Goal: Task Accomplishment & Management: Complete application form

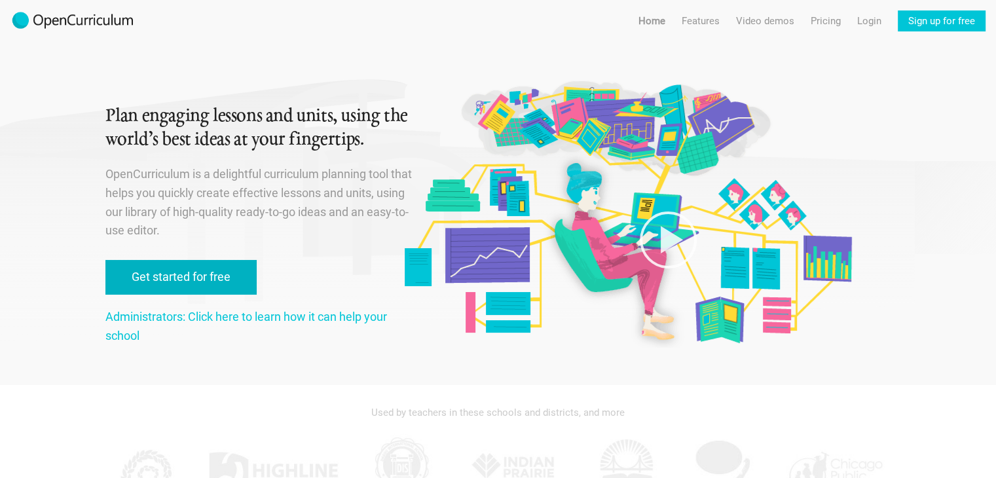
click at [170, 280] on link "Get started for free" at bounding box center [180, 277] width 151 height 35
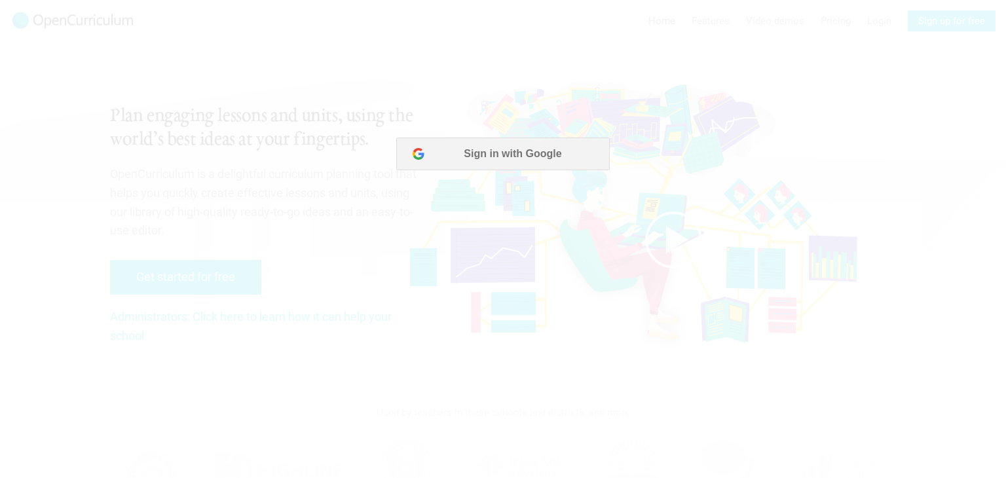
click at [478, 188] on div at bounding box center [503, 239] width 1006 height 478
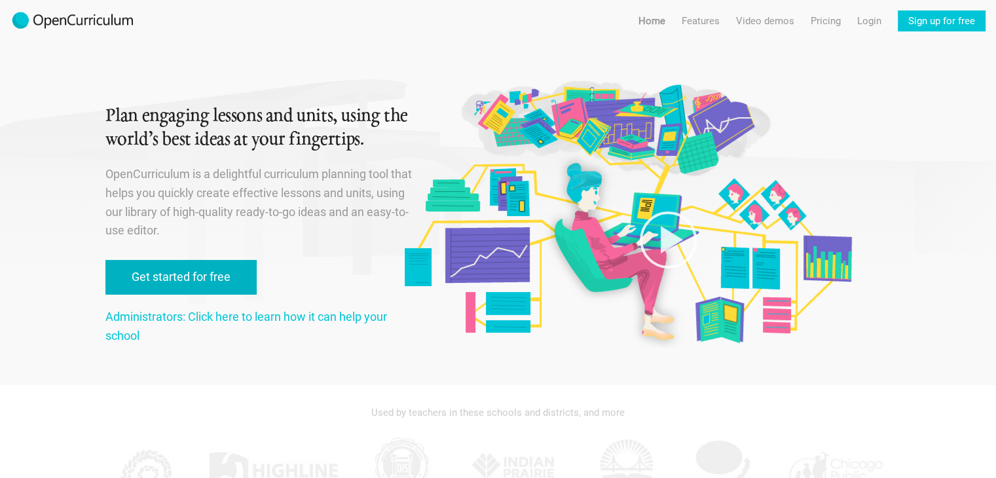
click at [199, 268] on link "Get started for free" at bounding box center [180, 277] width 151 height 35
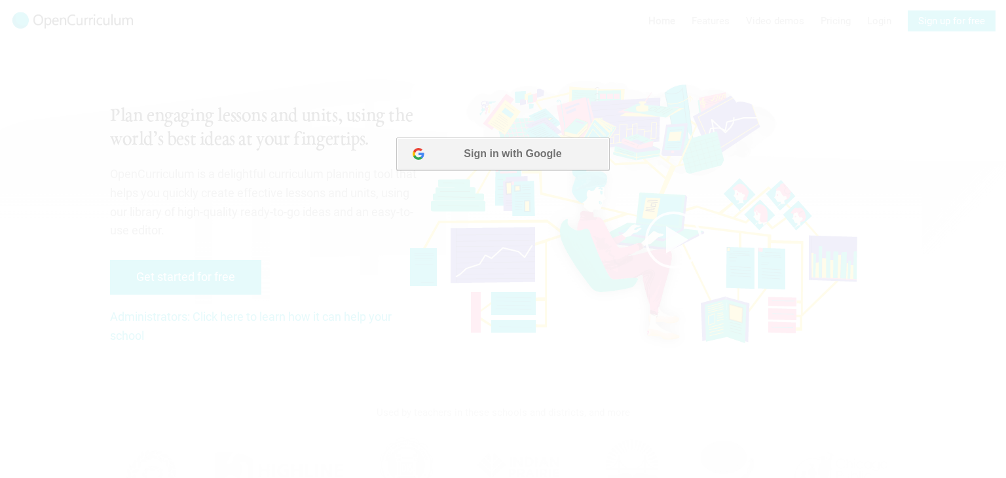
click at [504, 157] on button "Sign in with Google" at bounding box center [502, 154] width 213 height 33
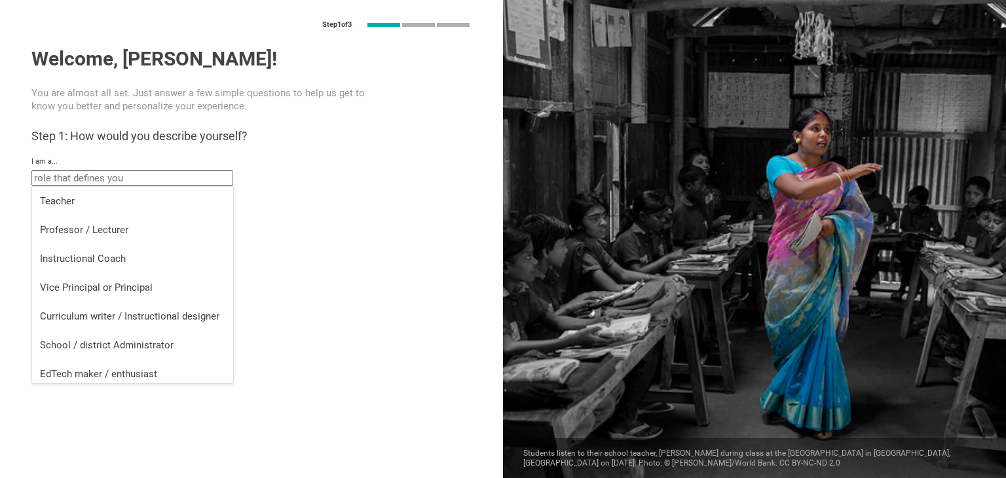
click at [120, 176] on input "text" at bounding box center [132, 178] width 202 height 16
drag, startPoint x: 185, startPoint y: 185, endPoint x: 185, endPoint y: 206, distance: 21.0
click at [185, 184] on input "text" at bounding box center [132, 178] width 202 height 16
click at [185, 206] on div "Teacher" at bounding box center [132, 200] width 185 height 13
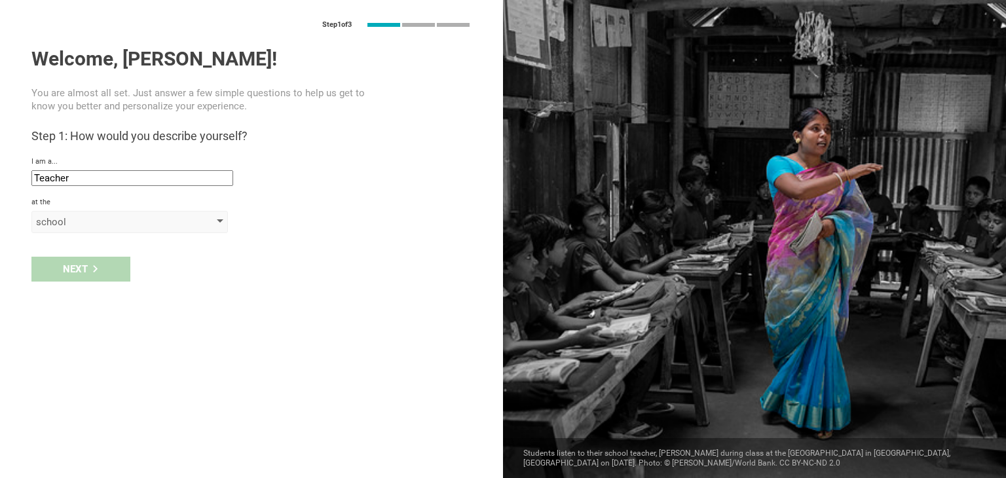
click at [94, 223] on div "school" at bounding box center [111, 221] width 150 height 13
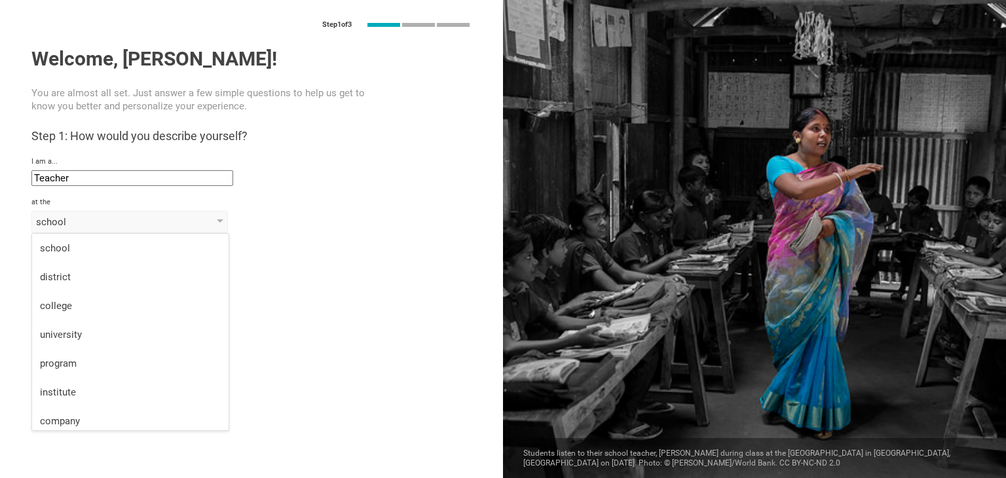
click at [112, 169] on div "I am a... Teacher Teacher Professor / Lecturer Instructional Coach Vice Princip…" at bounding box center [251, 171] width 440 height 29
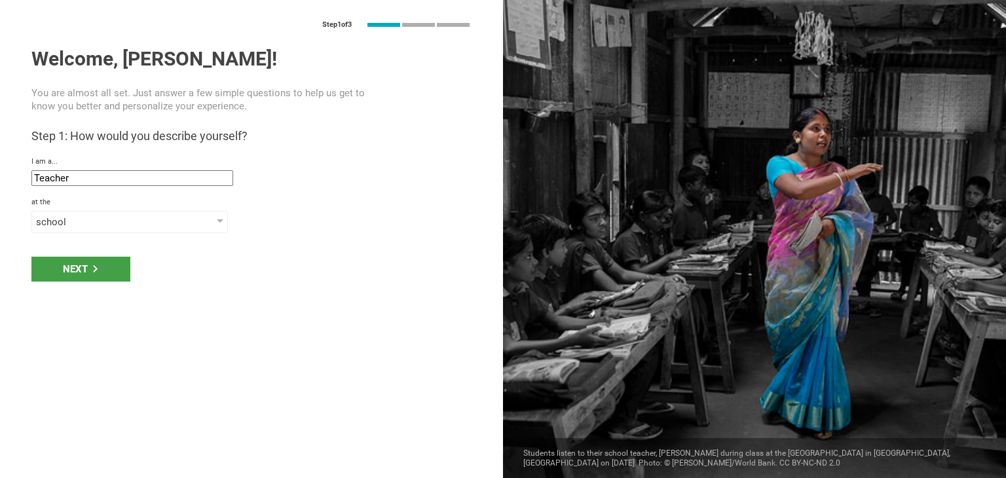
click at [117, 191] on div "Welcome, [PERSON_NAME]! You are almost all set. Just answer a few simple questi…" at bounding box center [251, 140] width 440 height 186
click at [120, 176] on input "Teacher" at bounding box center [132, 178] width 202 height 16
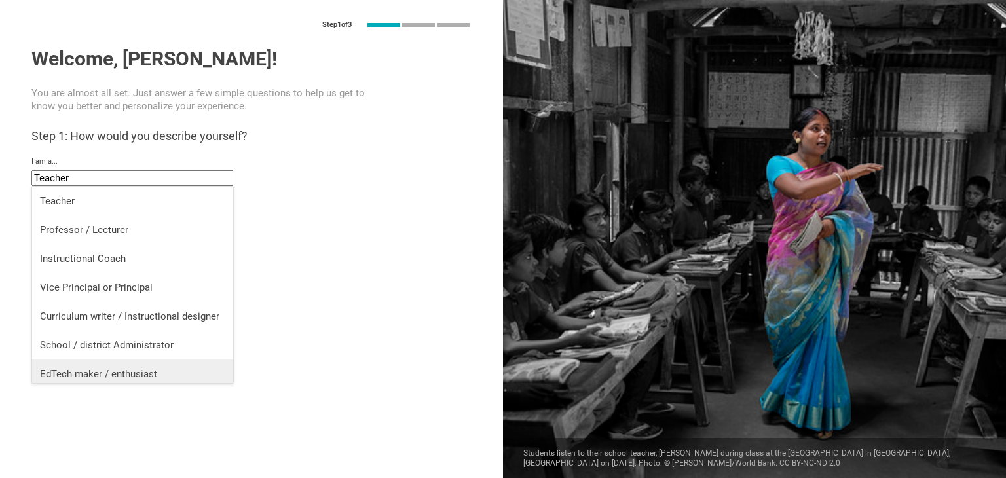
click at [120, 365] on li "EdTech maker / enthusiast" at bounding box center [132, 374] width 201 height 29
type input "EdTech maker / enthusiast"
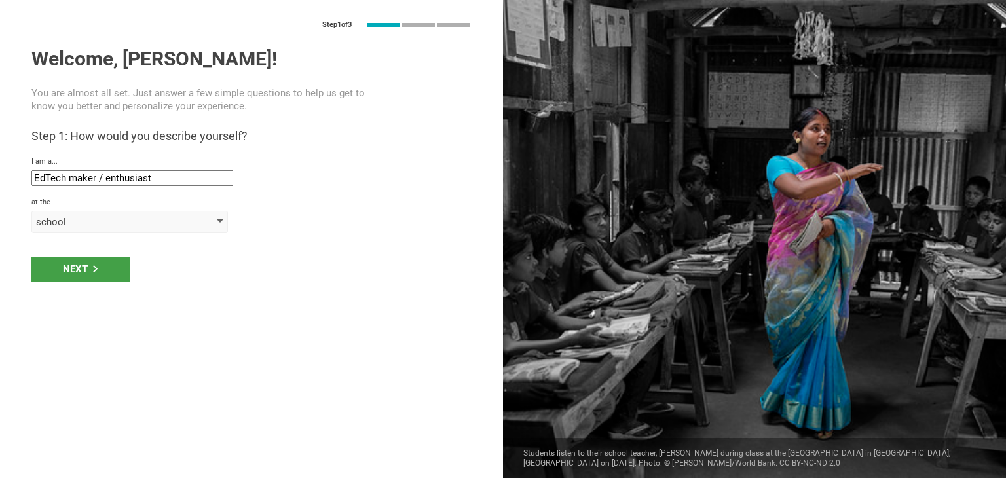
click at [155, 215] on div "school" at bounding box center [111, 221] width 150 height 13
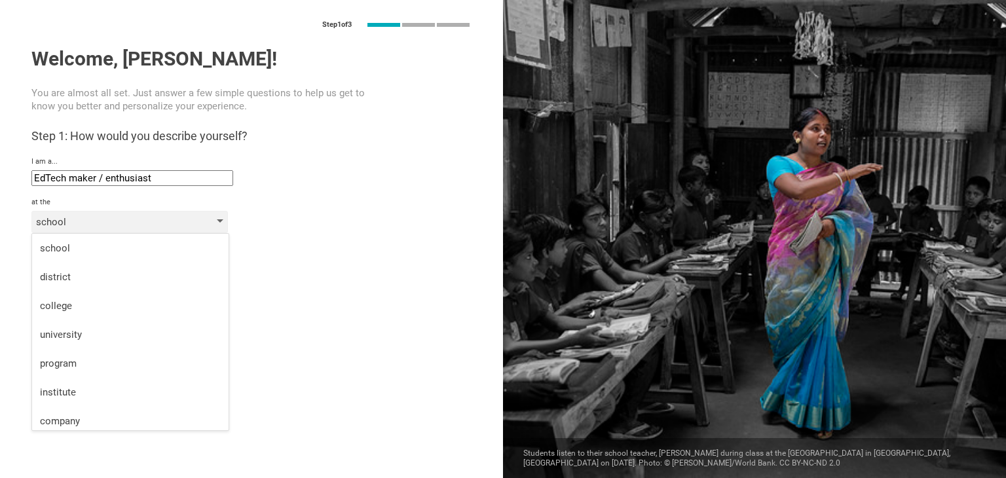
click at [149, 231] on div "school" at bounding box center [129, 222] width 196 height 22
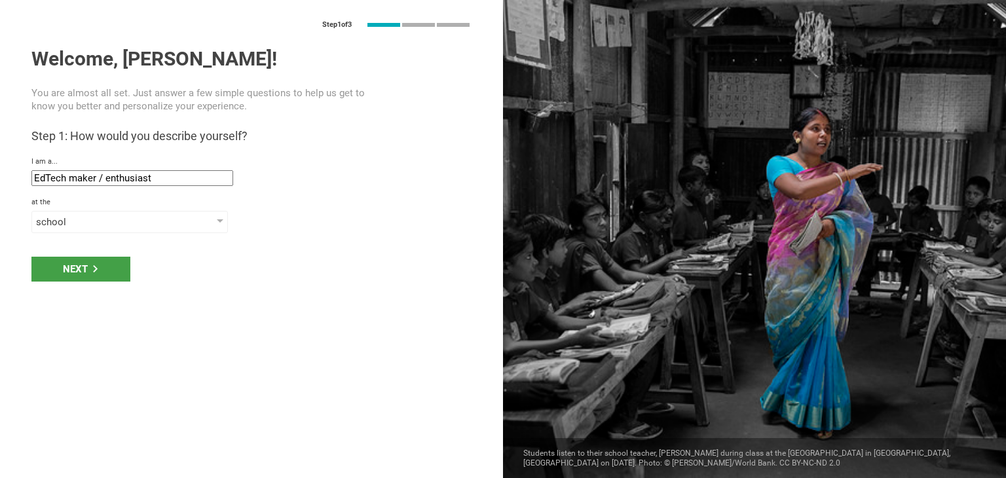
click at [149, 240] on div "Step 1 of 3 Welcome, [PERSON_NAME]! You are almost all set. Just answer a few s…" at bounding box center [251, 239] width 503 height 478
click at [107, 263] on div "Next" at bounding box center [80, 269] width 99 height 25
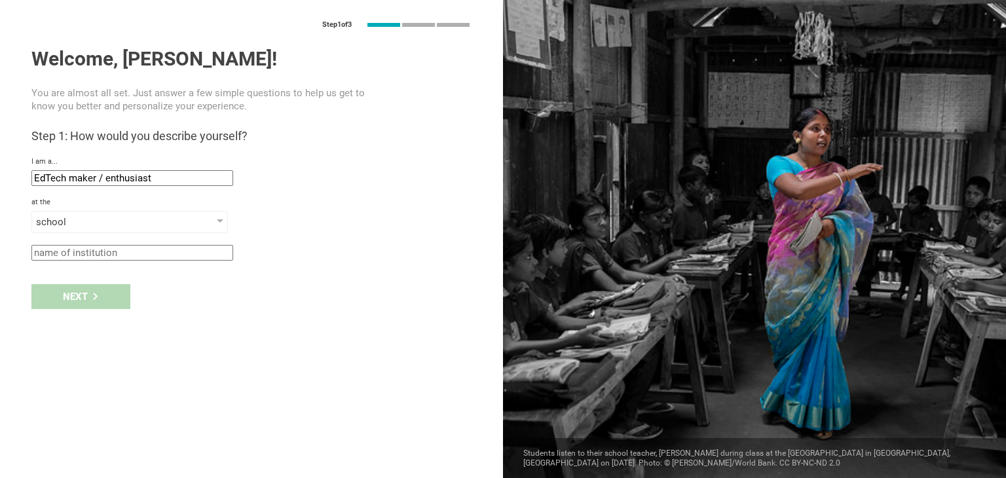
click at [127, 249] on input "text" at bounding box center [132, 253] width 202 height 16
click at [98, 296] on div "Next" at bounding box center [251, 296] width 503 height 41
click at [103, 255] on input "text" at bounding box center [132, 253] width 202 height 16
type input "a"
click at [105, 301] on div "Next" at bounding box center [80, 296] width 99 height 25
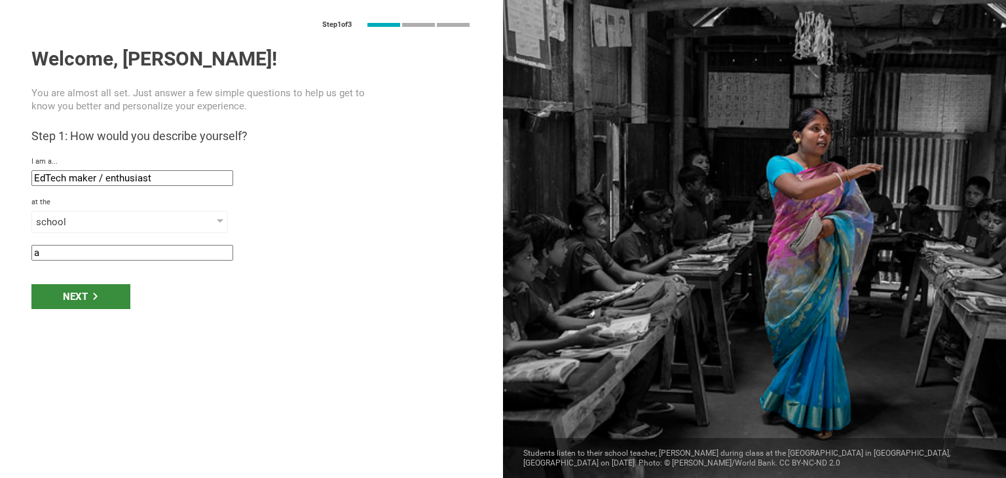
type input "Beit ed Dine, [GEOGRAPHIC_DATA]"
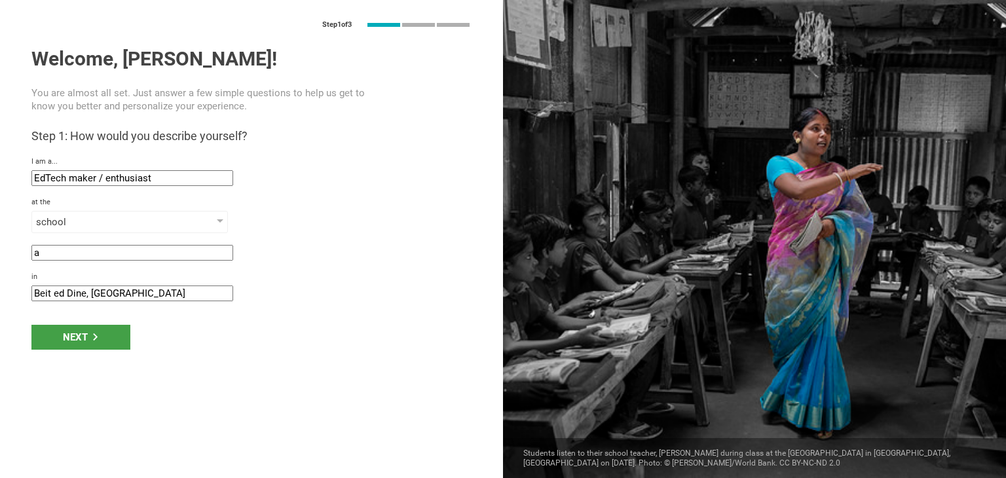
click at [120, 291] on input "Beit ed Dine, [GEOGRAPHIC_DATA]" at bounding box center [132, 294] width 202 height 16
click at [108, 331] on div "Next" at bounding box center [80, 337] width 99 height 25
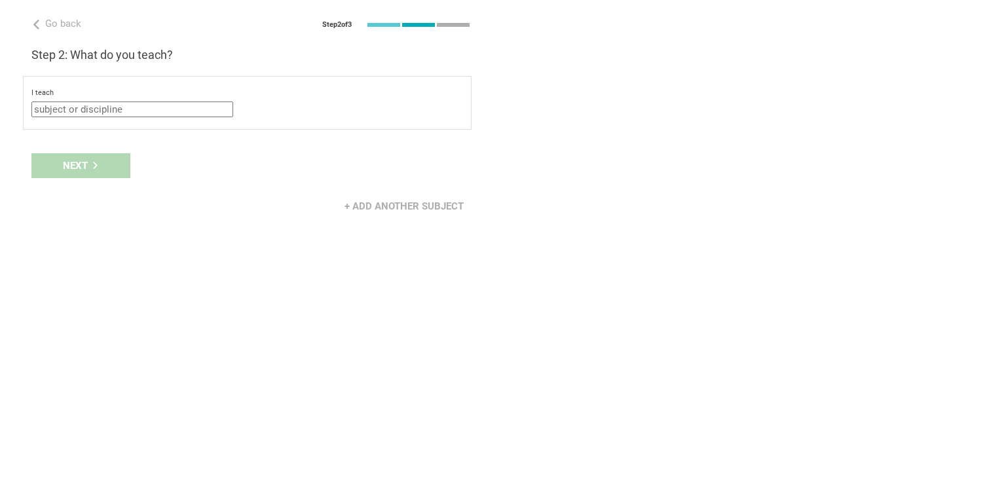
click at [139, 105] on input "text" at bounding box center [132, 110] width 202 height 16
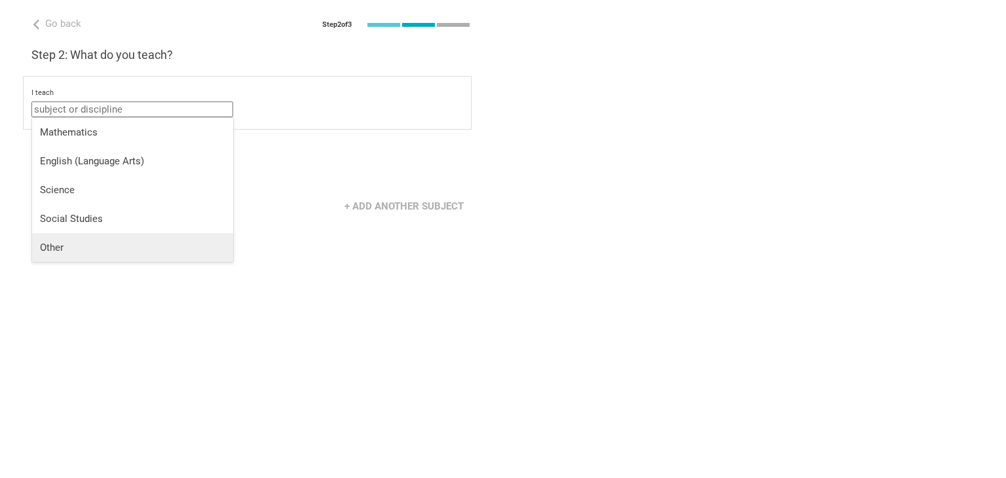
click at [107, 250] on div "Other" at bounding box center [132, 247] width 185 height 13
type input "Other"
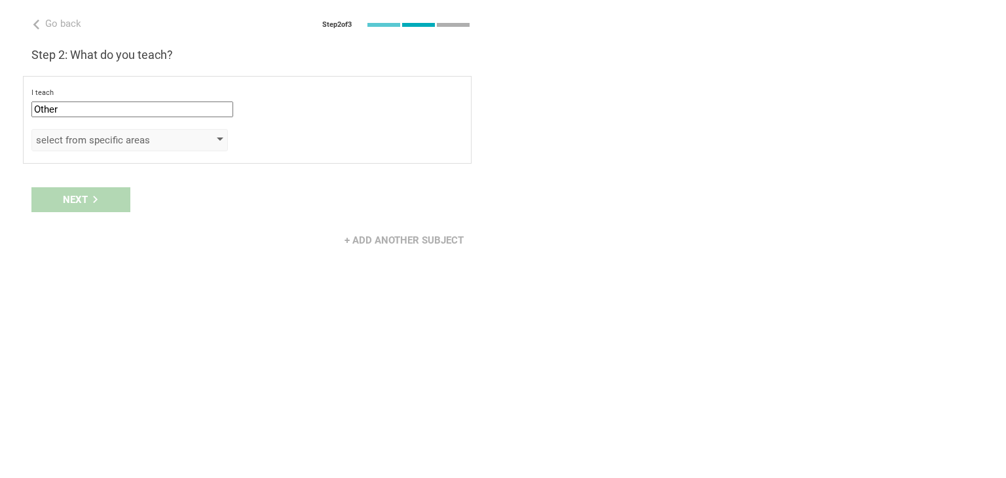
click at [139, 134] on div "select from specific areas" at bounding box center [111, 140] width 150 height 13
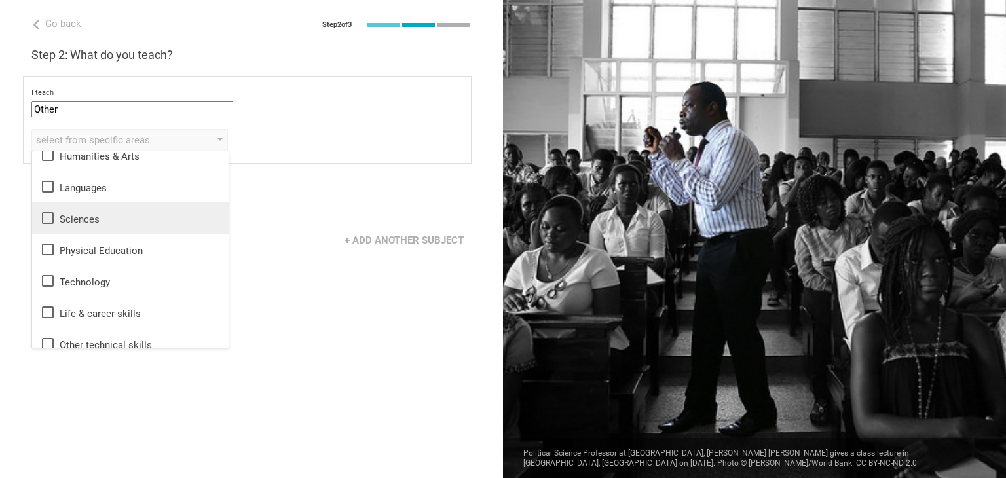
scroll to position [24, 0]
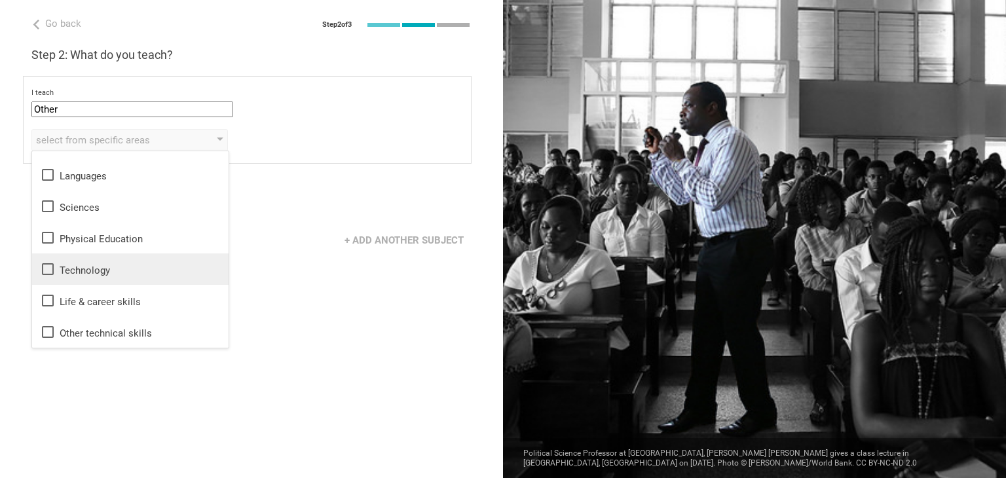
click at [149, 273] on div "Technology" at bounding box center [130, 269] width 181 height 16
click at [300, 172] on div "Go back Step 2 of 3 Welcome, [PERSON_NAME]! You are almost all set. Just answer…" at bounding box center [251, 239] width 503 height 478
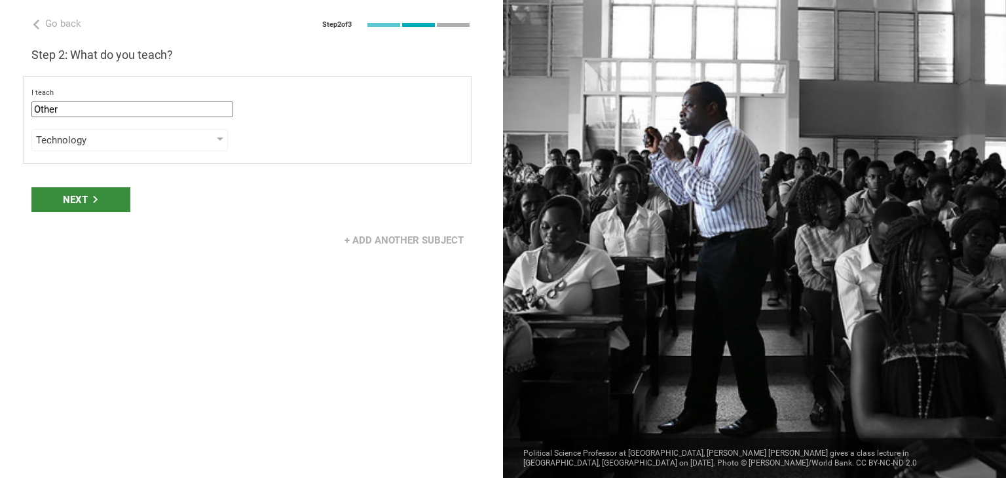
click at [110, 196] on div "Next" at bounding box center [80, 199] width 99 height 25
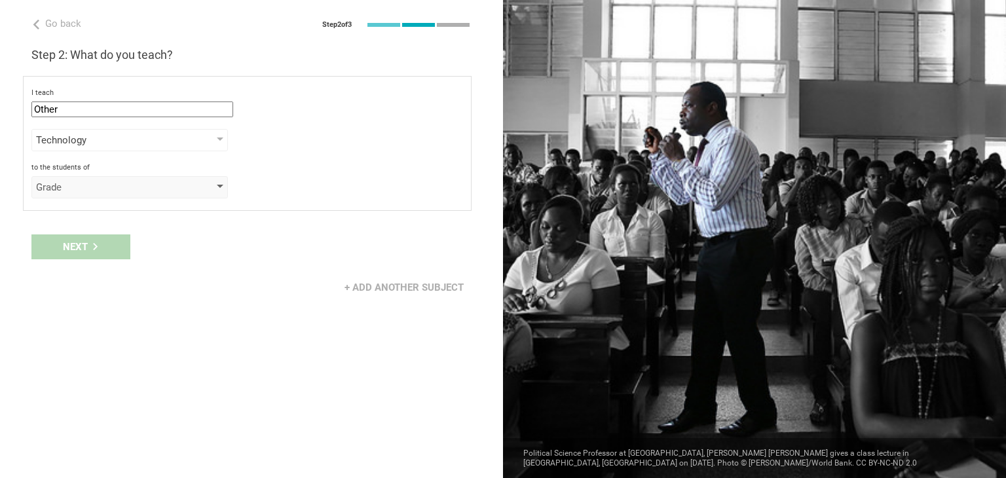
click at [156, 182] on div "Grade" at bounding box center [111, 187] width 150 height 13
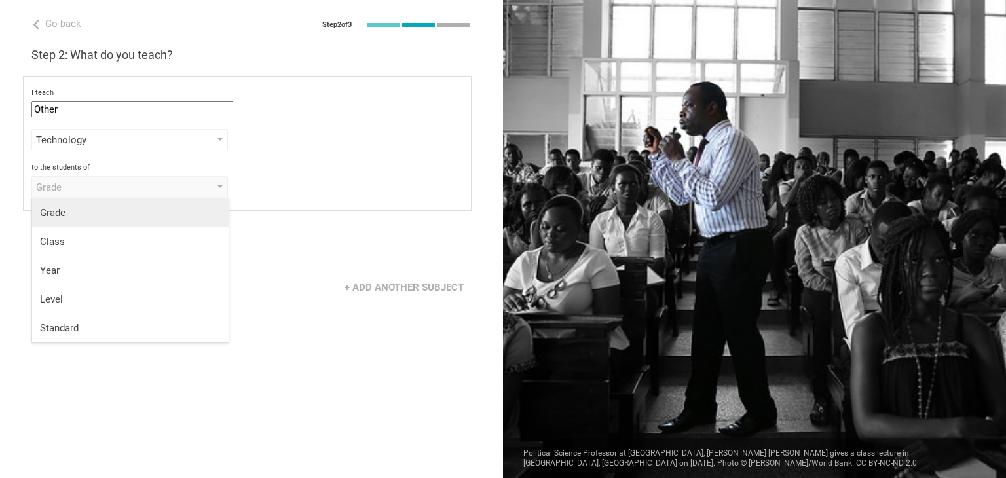
click at [166, 216] on div "Grade" at bounding box center [130, 212] width 181 height 13
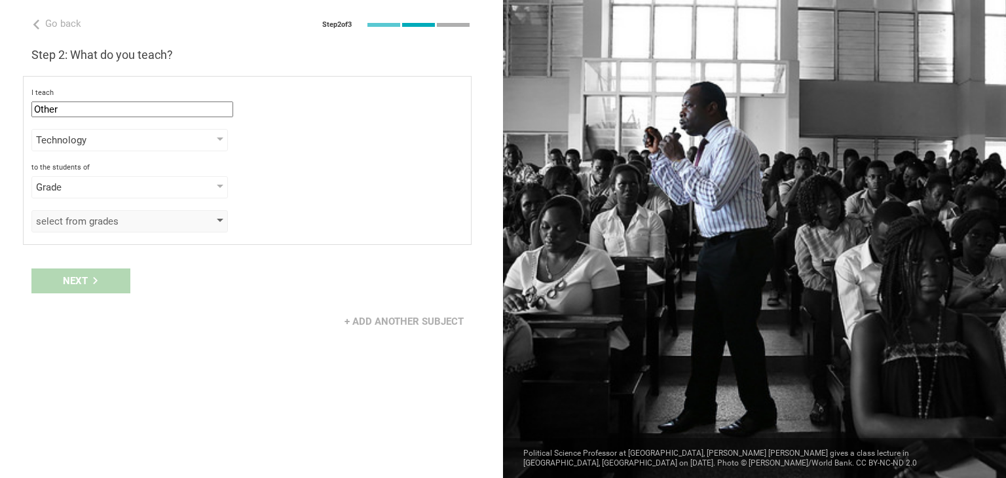
click at [89, 213] on div "select from grades" at bounding box center [129, 221] width 196 height 22
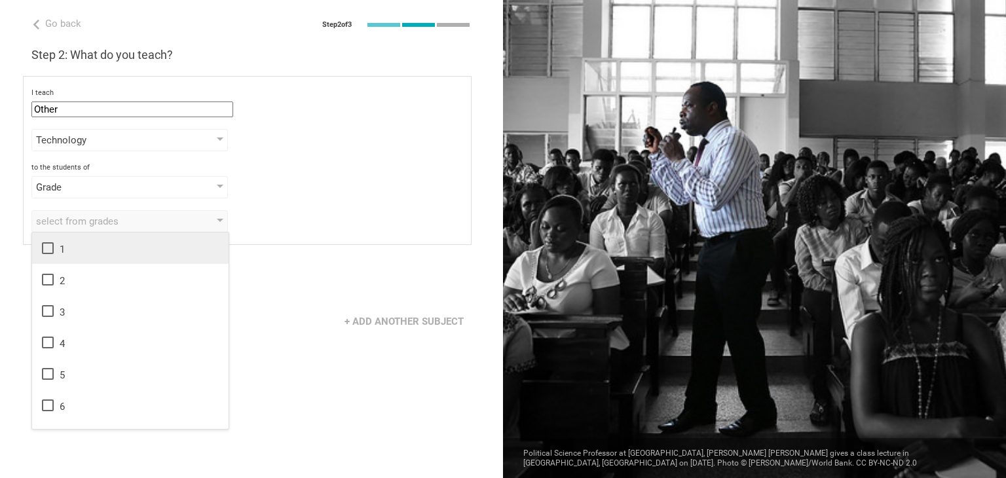
click at [89, 257] on li "1" at bounding box center [130, 247] width 196 height 31
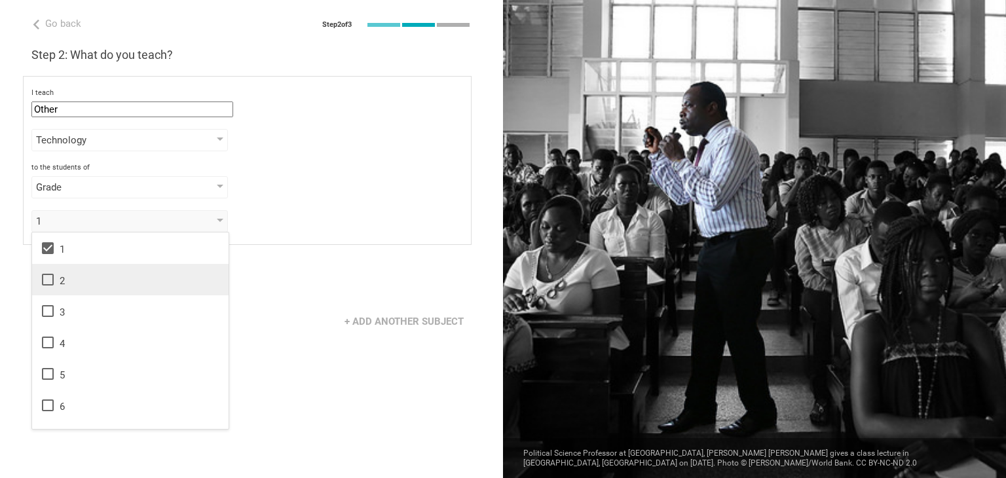
click at [91, 267] on li "2" at bounding box center [130, 279] width 196 height 31
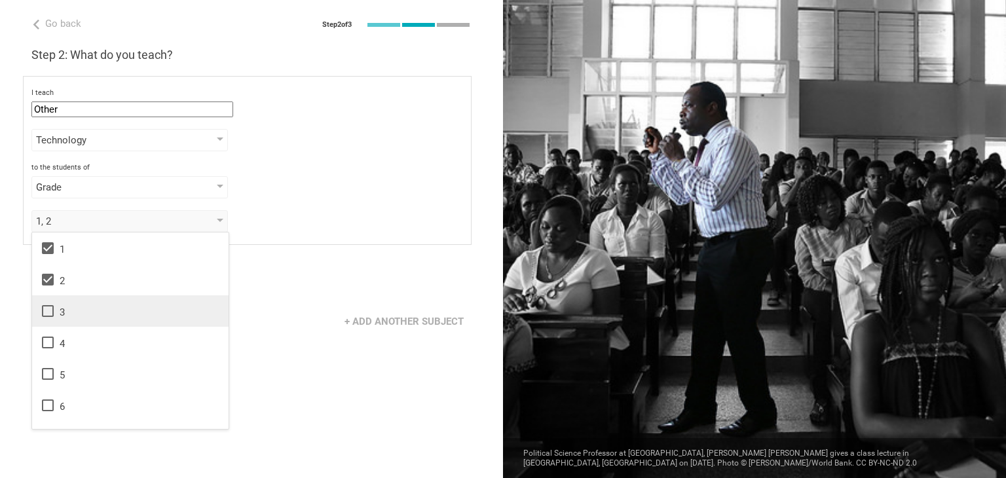
click at [92, 299] on li "3" at bounding box center [130, 310] width 196 height 31
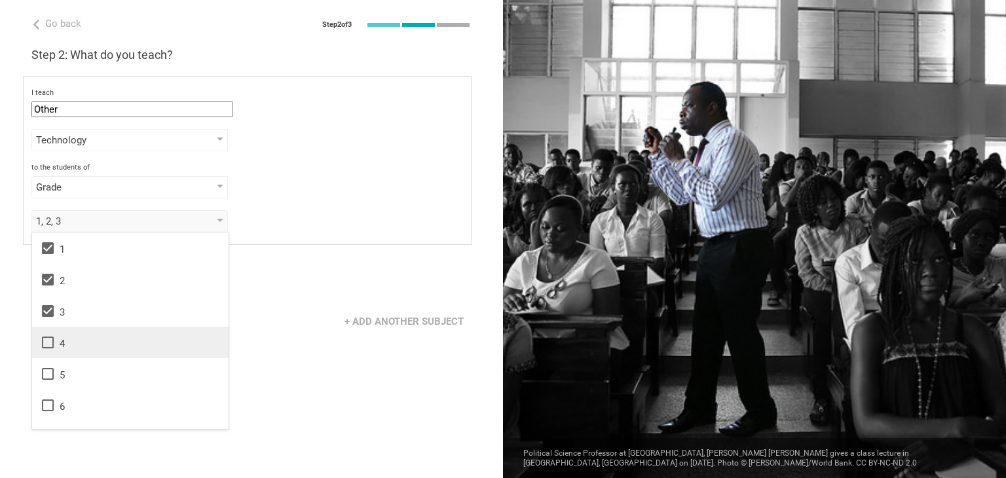
click at [89, 328] on li "4" at bounding box center [130, 342] width 196 height 31
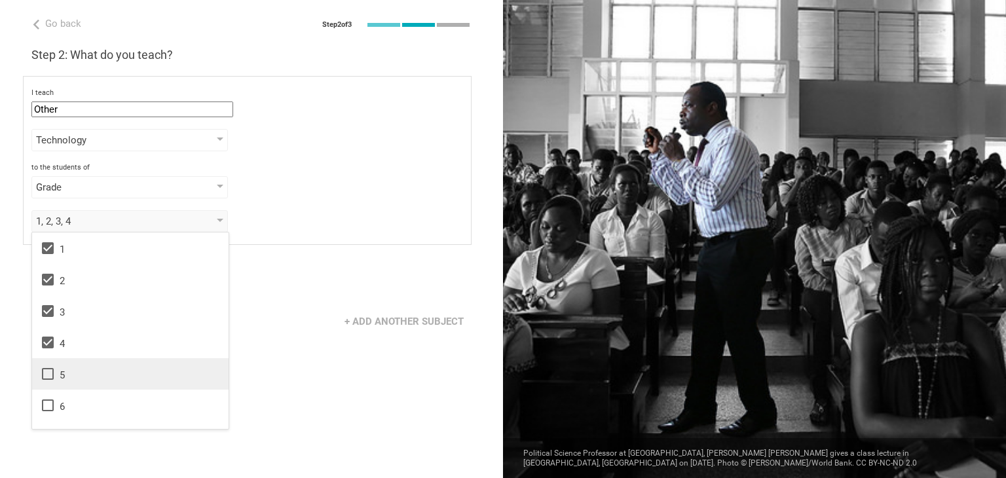
click at [82, 367] on div "5" at bounding box center [130, 374] width 181 height 16
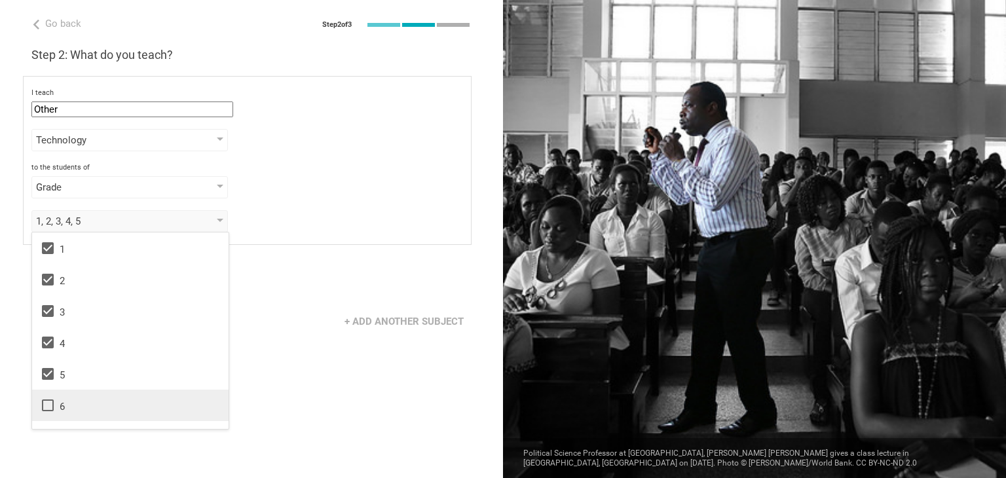
click at [76, 404] on div "6" at bounding box center [130, 406] width 181 height 16
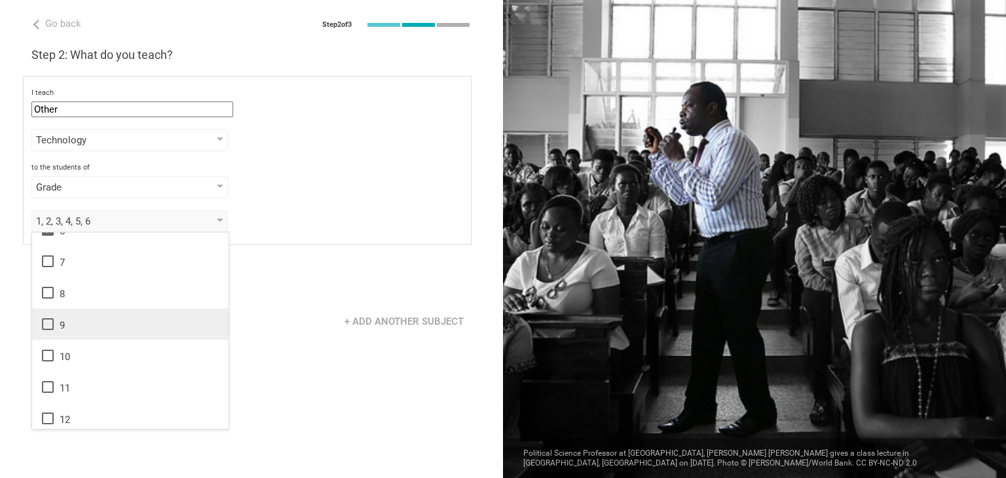
scroll to position [147, 0]
click at [314, 172] on div "to the students of Grade Grade Class Year Level Standard" at bounding box center [247, 180] width 432 height 35
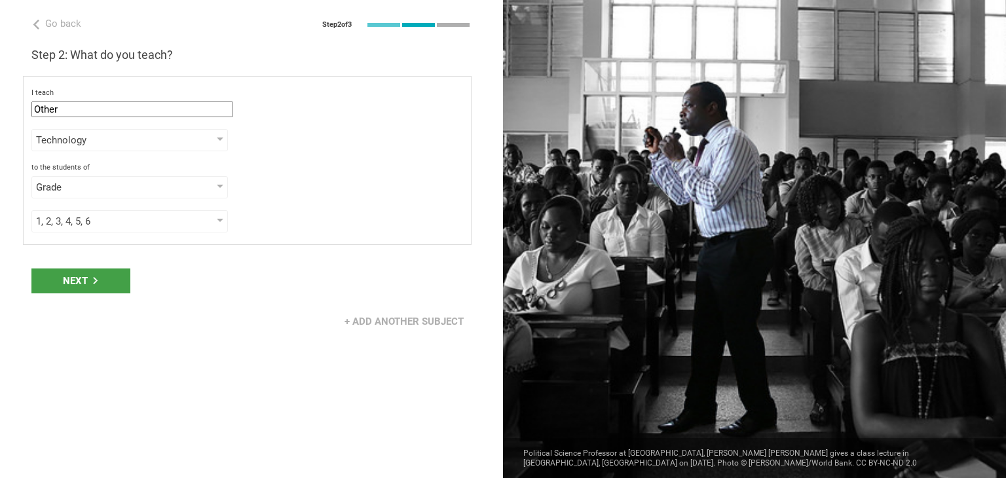
drag, startPoint x: 113, startPoint y: 282, endPoint x: 133, endPoint y: 307, distance: 31.7
click at [113, 282] on div "Next" at bounding box center [80, 280] width 99 height 25
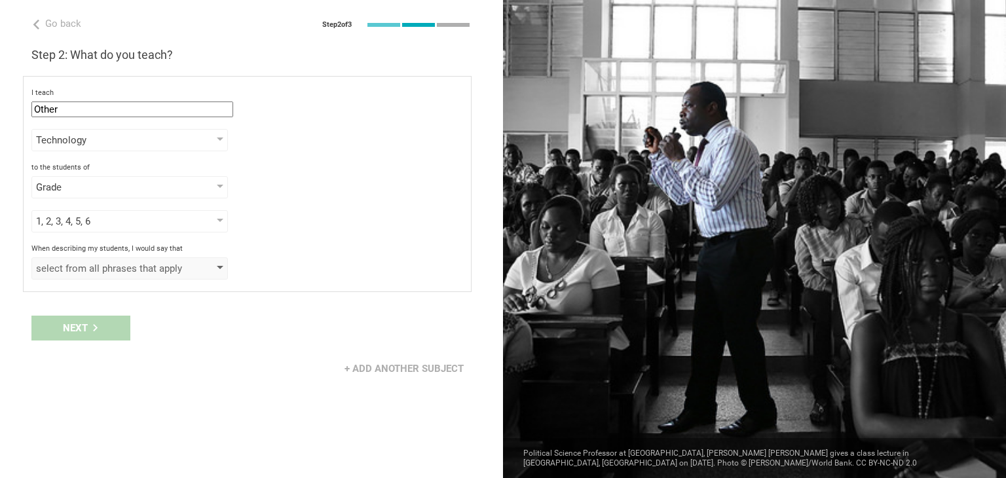
drag, startPoint x: 170, startPoint y: 248, endPoint x: 170, endPoint y: 261, distance: 13.1
click at [170, 261] on div "When describing my students, I would say that select from all phrases that appl…" at bounding box center [247, 261] width 432 height 35
click at [171, 265] on div "select from all phrases that apply" at bounding box center [111, 268] width 150 height 13
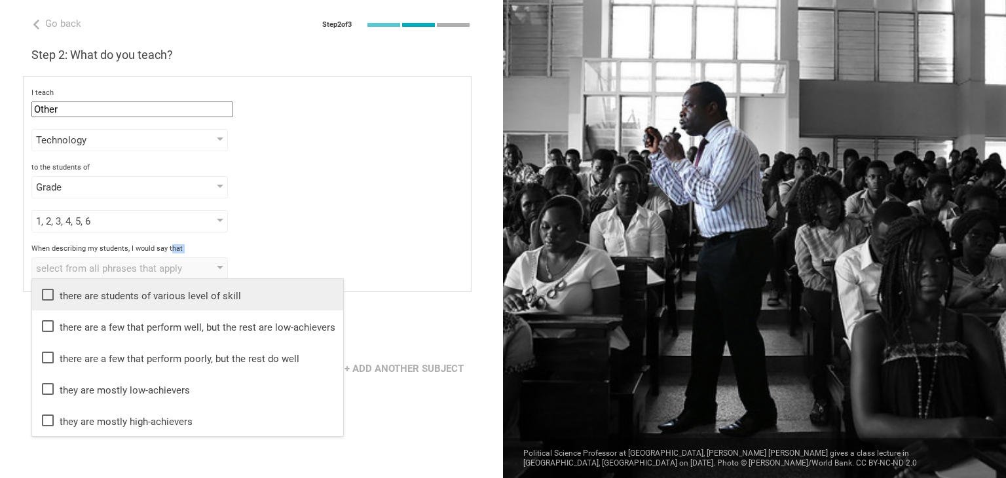
click at [174, 297] on div "there are students of various level of skill" at bounding box center [187, 295] width 295 height 16
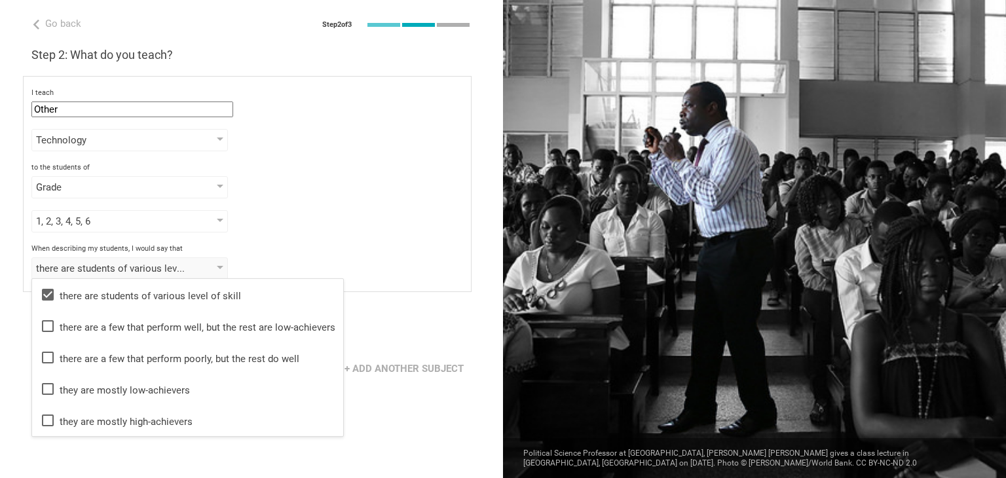
click at [386, 177] on div "Grade Grade Class Year Level Standard" at bounding box center [247, 187] width 432 height 22
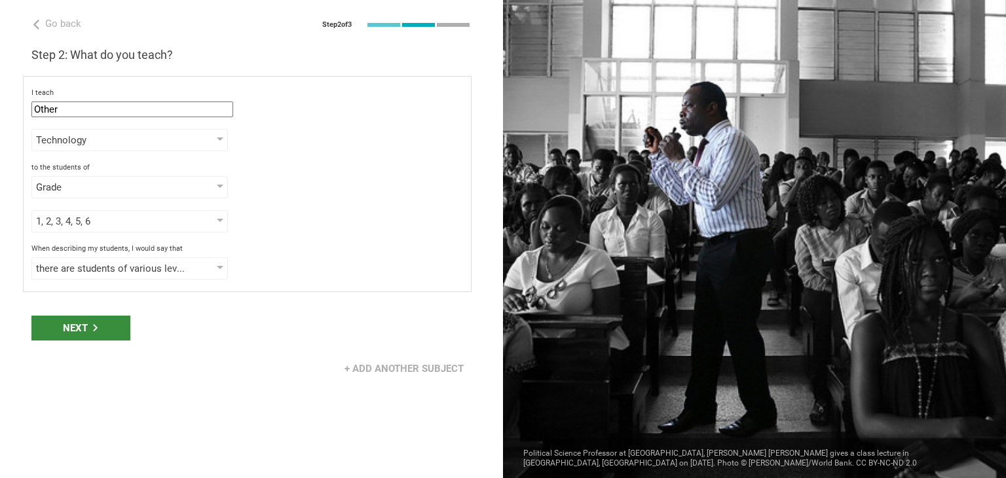
click at [96, 325] on icon at bounding box center [95, 327] width 7 height 7
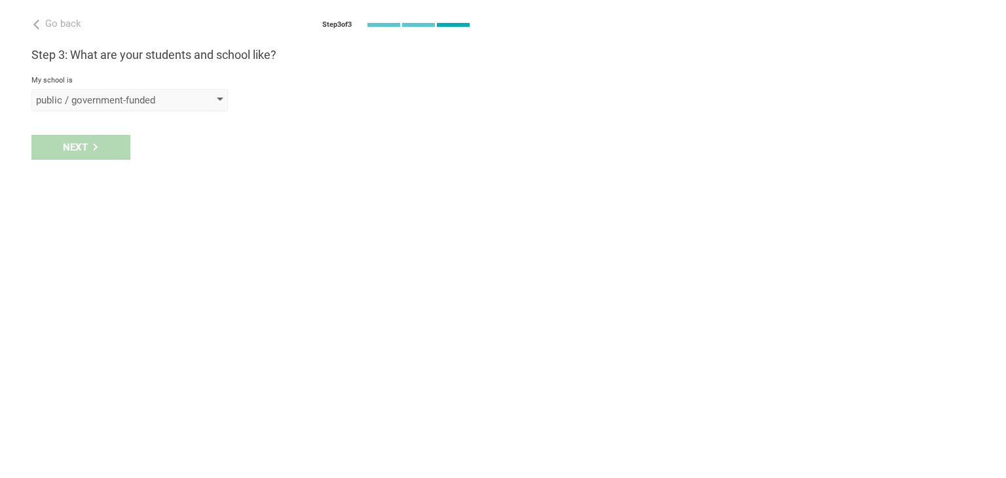
click at [173, 97] on div "public / government-funded" at bounding box center [111, 100] width 150 height 13
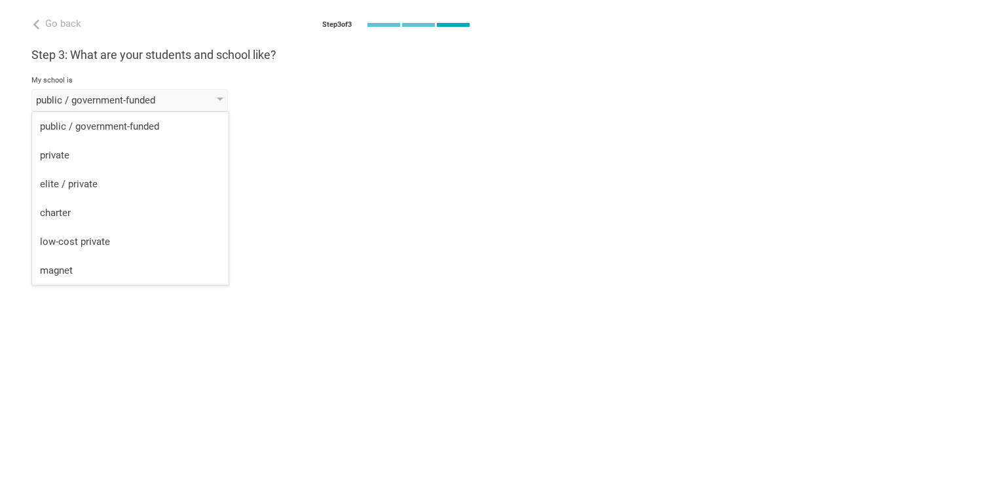
click at [142, 163] on li "private" at bounding box center [130, 155] width 196 height 29
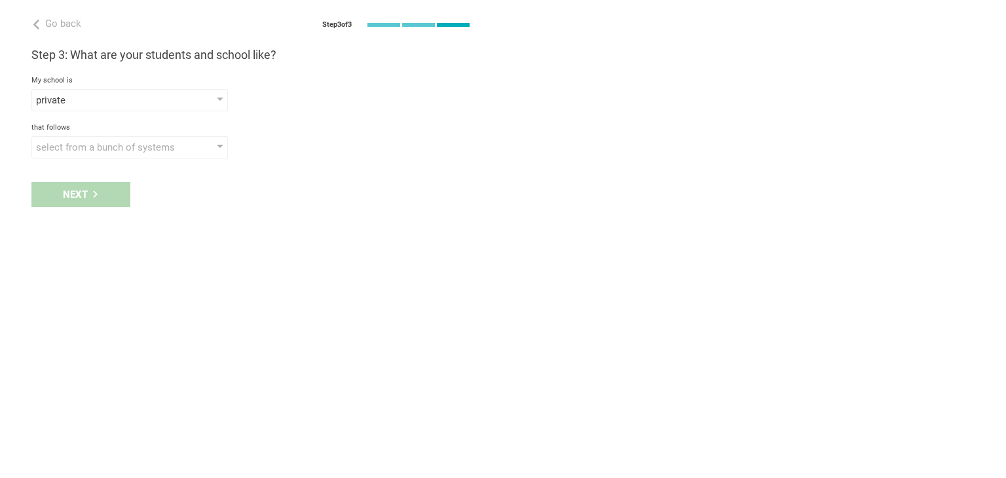
click at [73, 202] on div "Next" at bounding box center [251, 194] width 503 height 41
click at [92, 150] on div "select from a bunch of systems" at bounding box center [111, 147] width 150 height 13
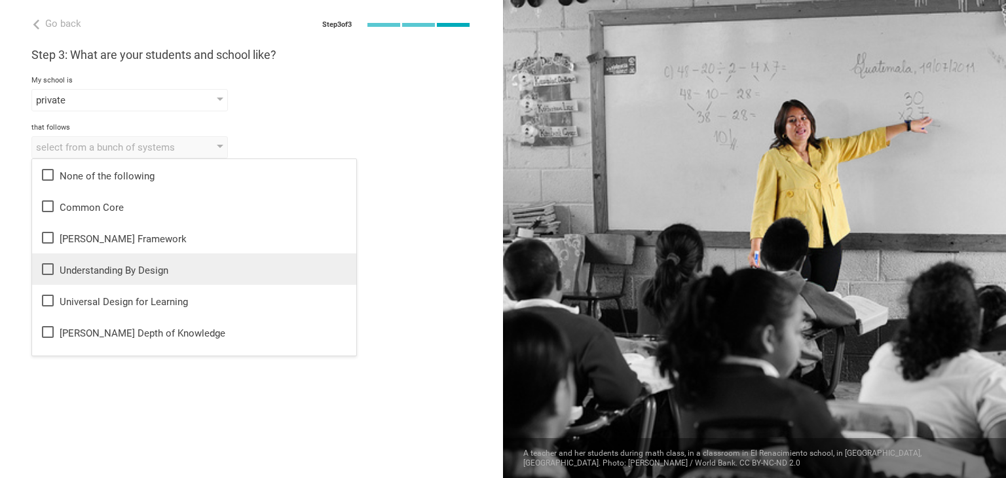
click at [112, 274] on div "Understanding By Design" at bounding box center [194, 269] width 308 height 16
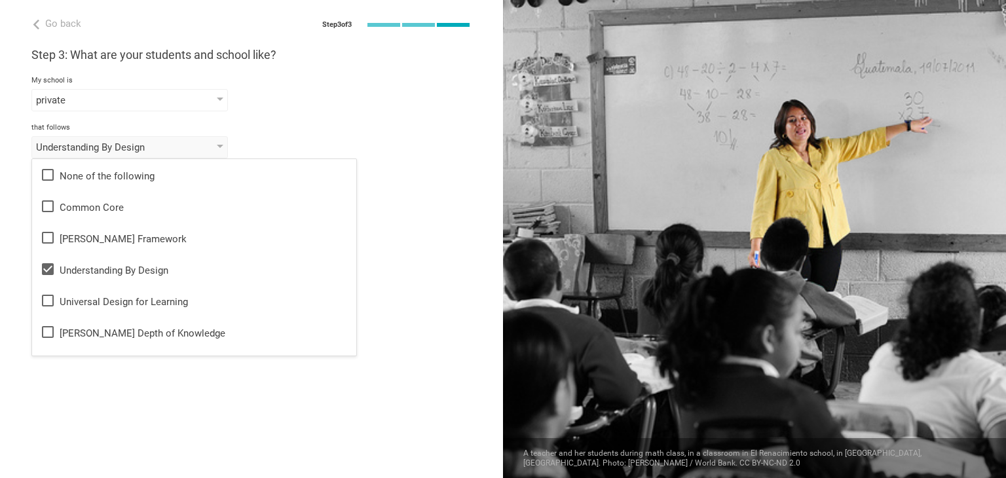
drag, startPoint x: 396, startPoint y: 11, endPoint x: 396, endPoint y: 22, distance: 11.1
click at [396, 16] on div "Go back Step 3 of 3 Welcome, [PERSON_NAME]! You are almost all set. Just answer…" at bounding box center [251, 239] width 503 height 478
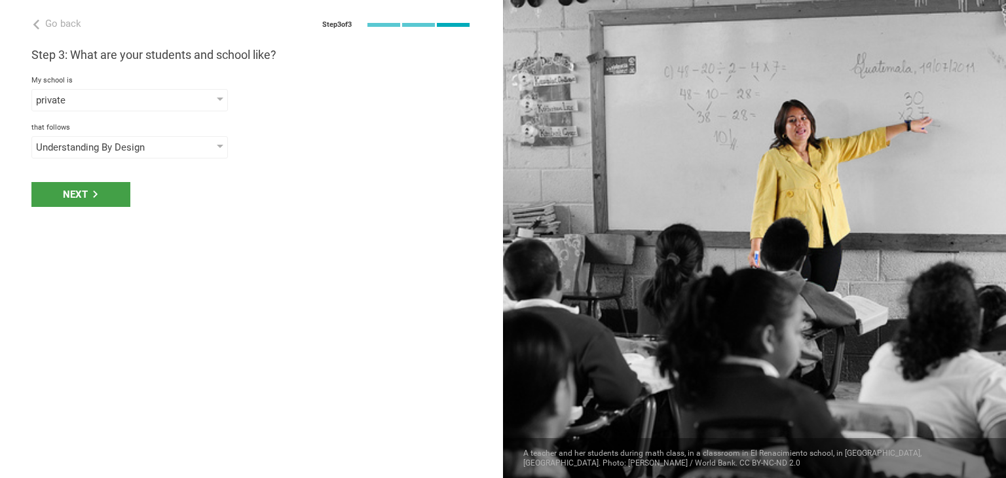
click at [123, 181] on div "Next" at bounding box center [251, 194] width 503 height 41
click at [124, 196] on div "Next" at bounding box center [80, 194] width 99 height 25
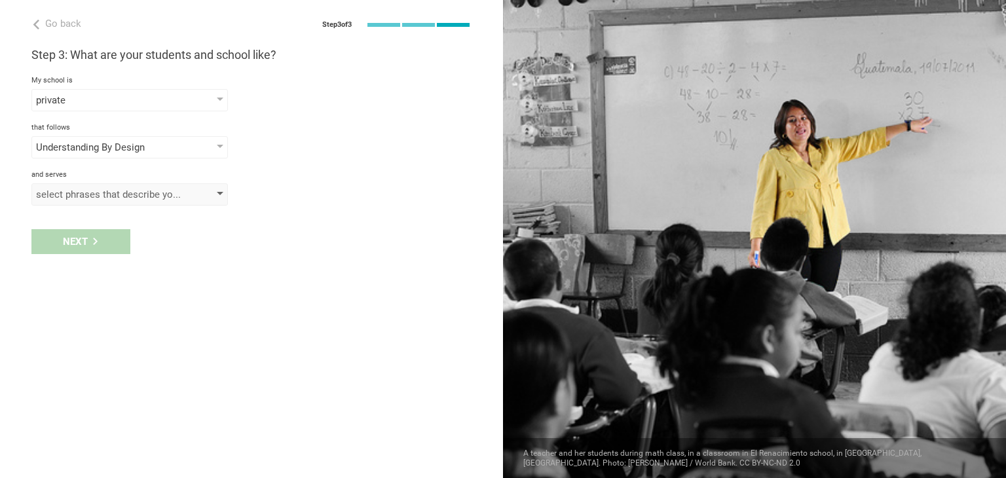
click at [95, 192] on div "select phrases that describe your student population" at bounding box center [111, 194] width 150 height 13
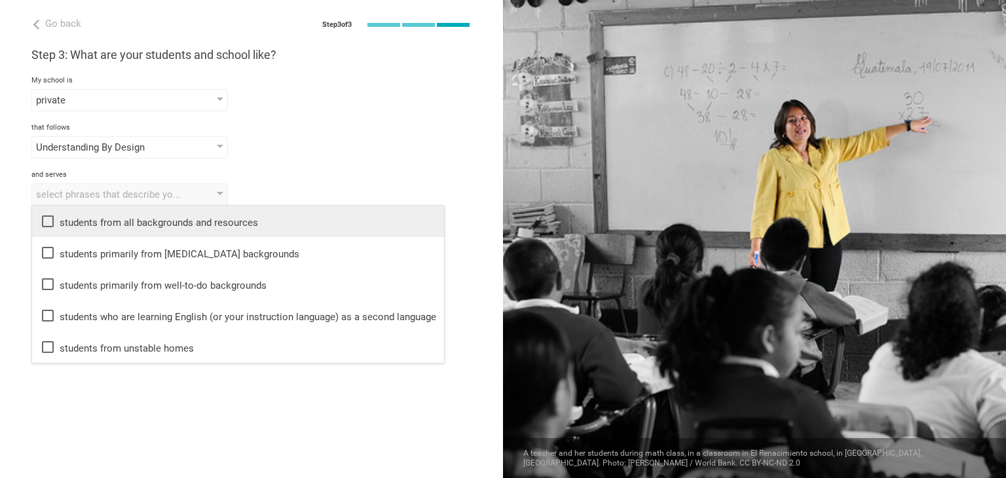
click at [87, 230] on li "students from all backgrounds and resources" at bounding box center [238, 221] width 412 height 31
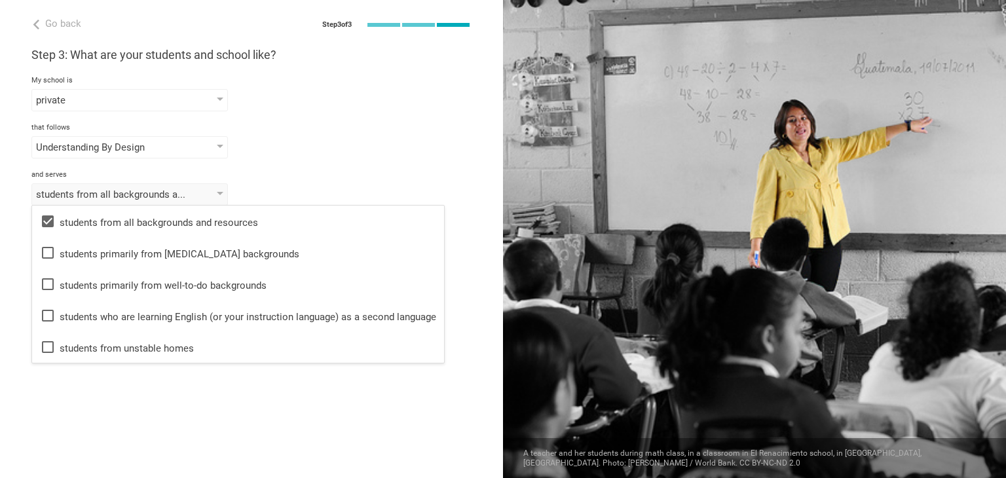
click at [374, 172] on div "and serves" at bounding box center [251, 174] width 440 height 9
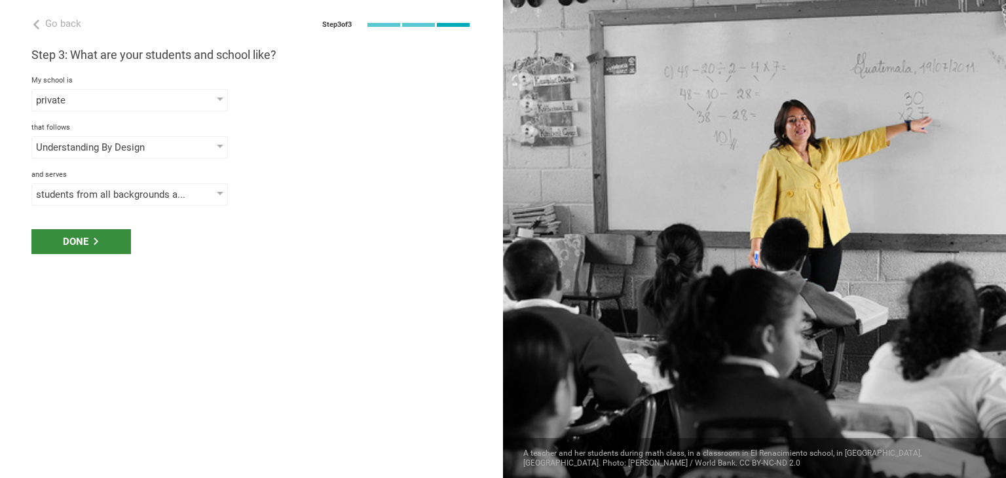
click at [80, 240] on div "Done" at bounding box center [81, 241] width 100 height 25
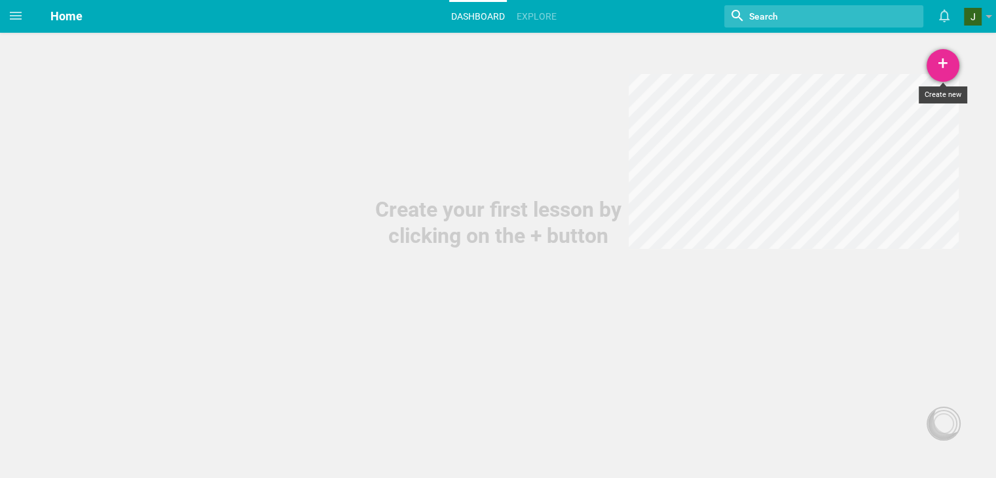
click at [944, 71] on div "+" at bounding box center [943, 65] width 33 height 33
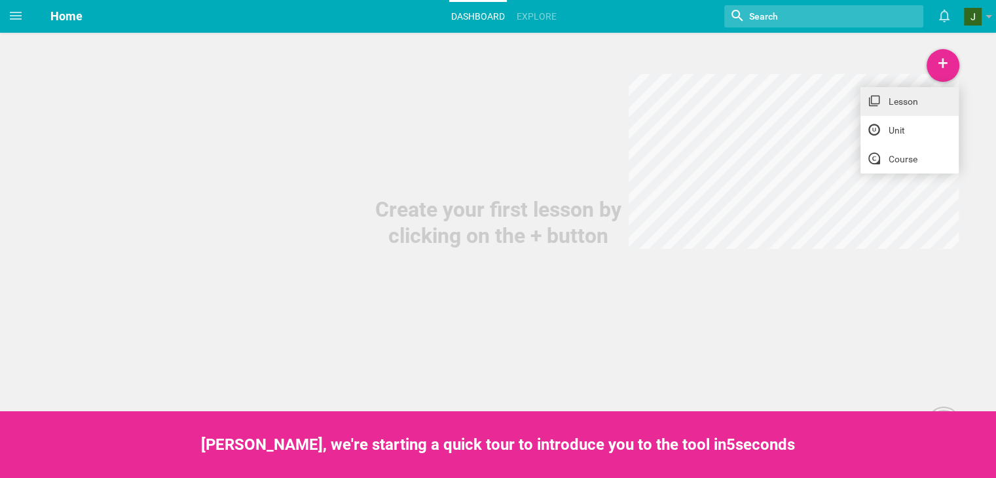
click at [885, 95] on link "Lesson" at bounding box center [909, 101] width 98 height 29
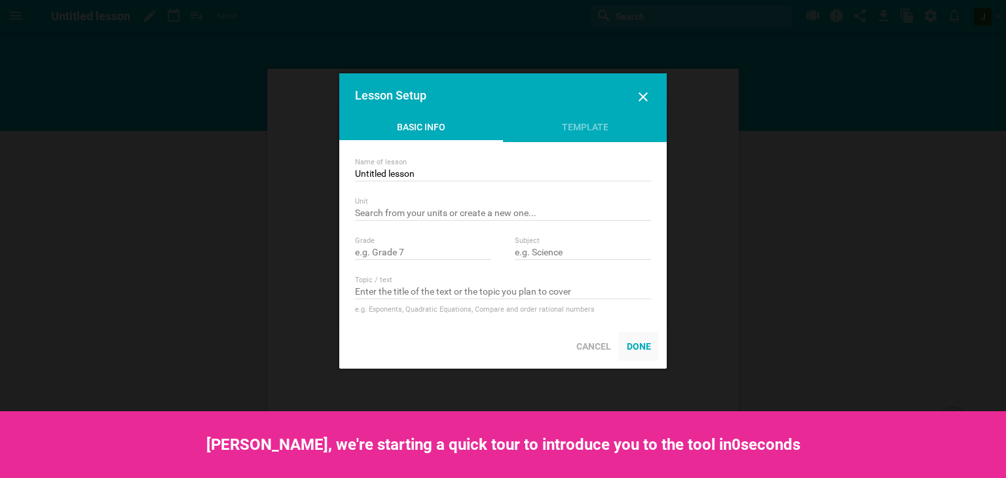
click at [637, 347] on div "Done" at bounding box center [639, 346] width 40 height 29
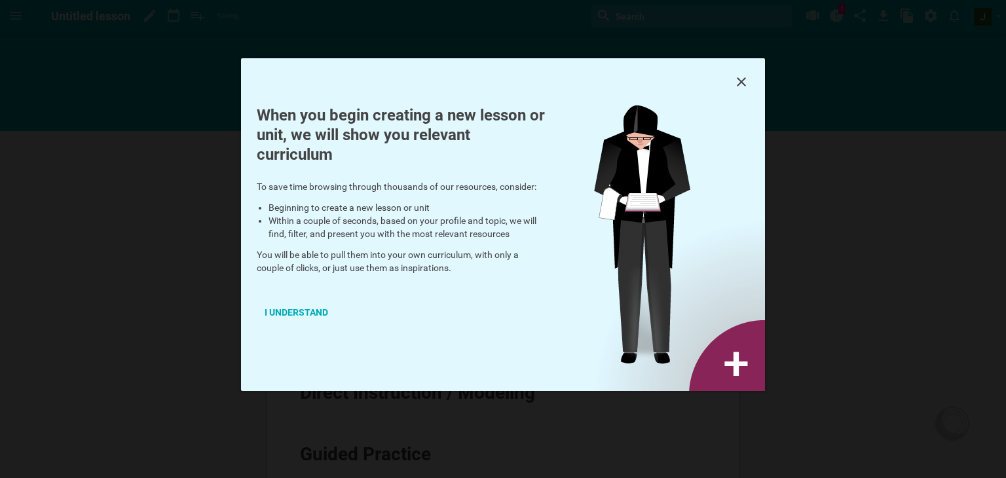
click at [751, 69] on div at bounding box center [503, 81] width 524 height 47
click at [743, 81] on icon at bounding box center [741, 81] width 9 height 9
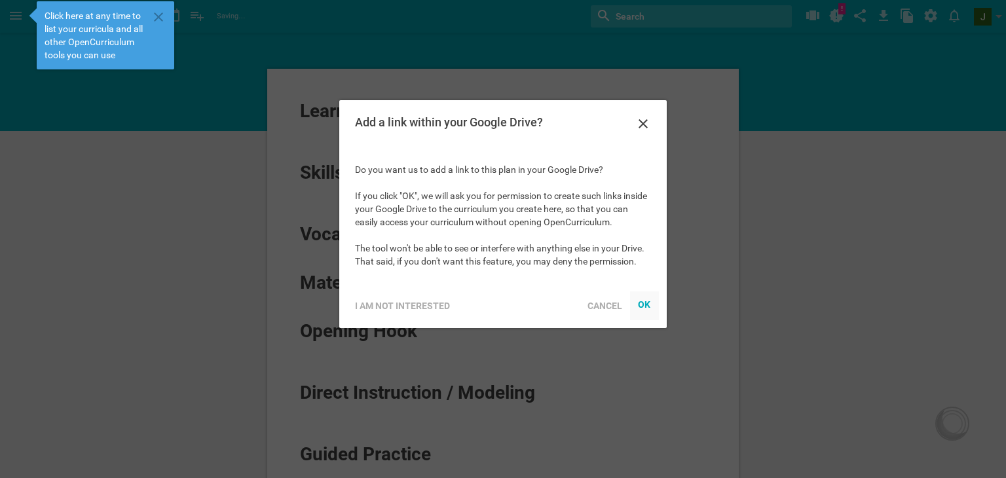
click at [640, 303] on div "OK" at bounding box center [644, 304] width 13 height 10
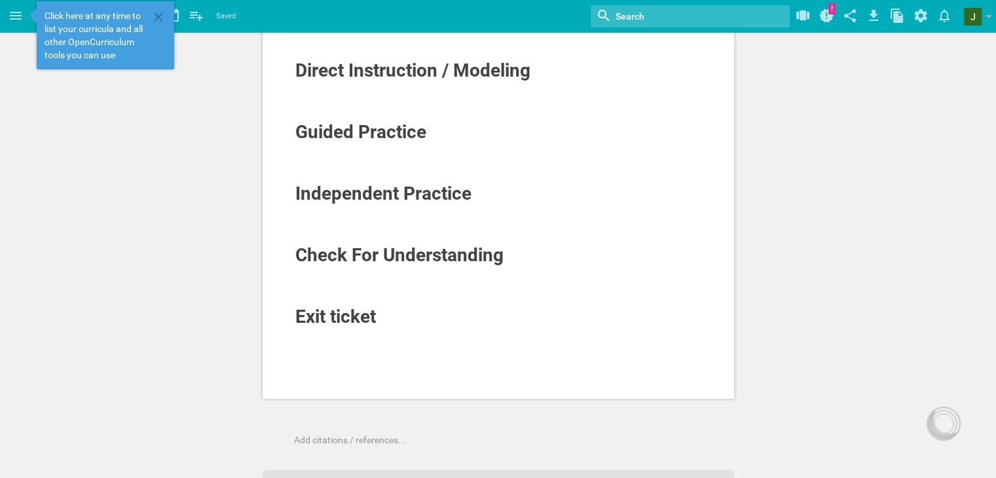
scroll to position [10, 0]
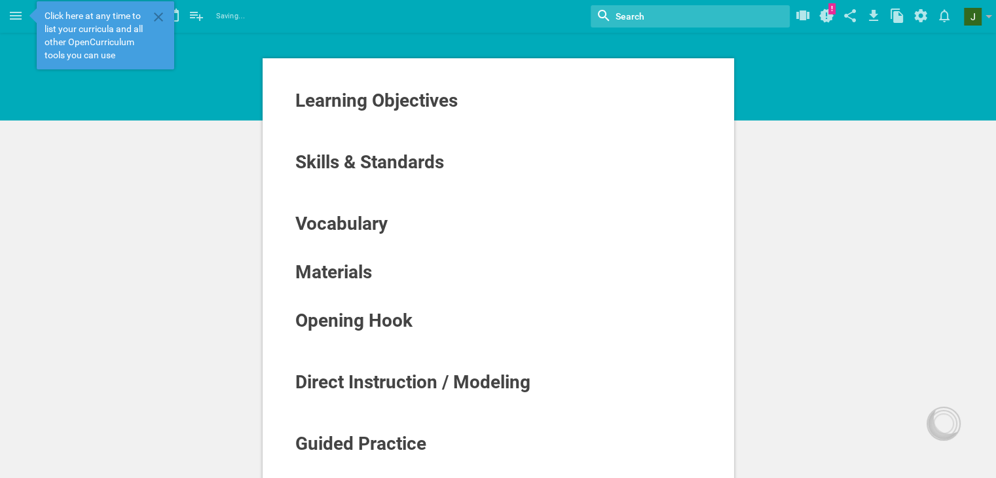
click at [348, 88] on div "Learning Objectives Skills & Standards Vocabulary Materials Opening Hook Direct…" at bounding box center [499, 384] width 472 height 652
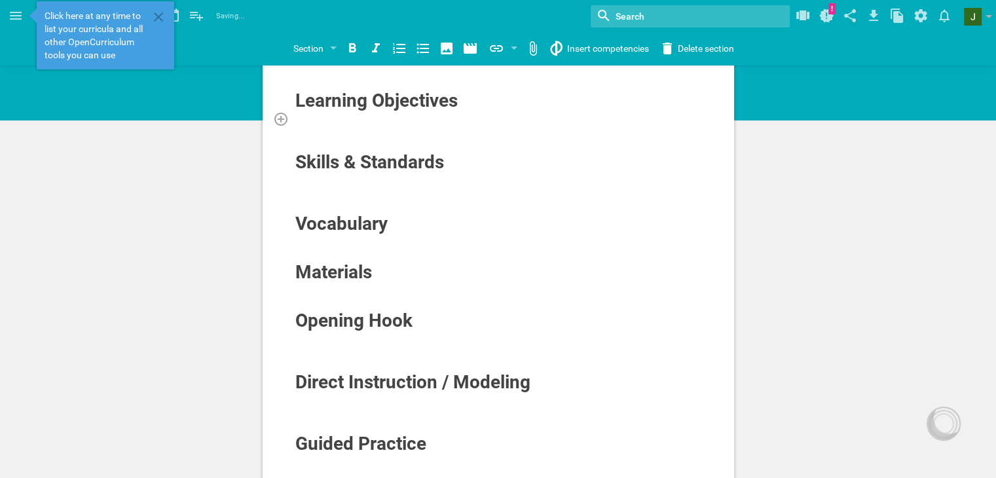
click at [382, 117] on div at bounding box center [499, 118] width 408 height 13
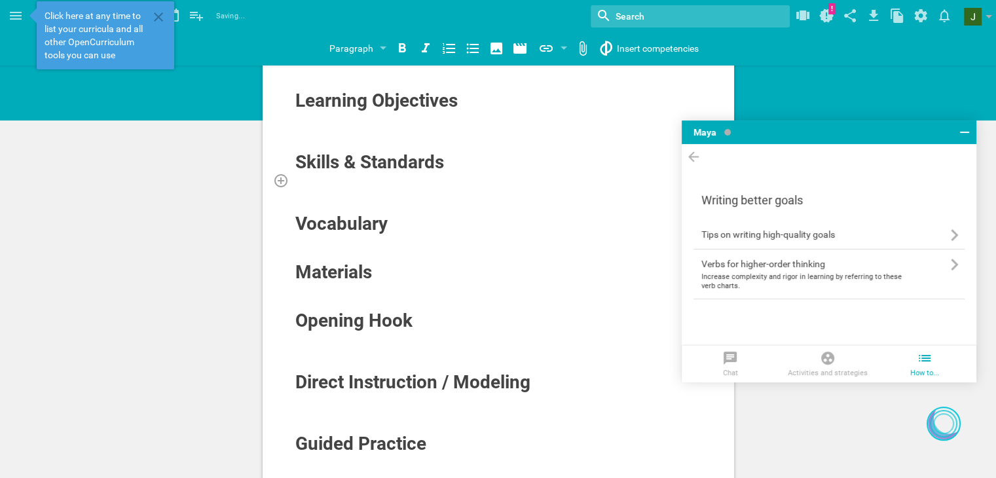
click at [462, 181] on div at bounding box center [499, 180] width 408 height 13
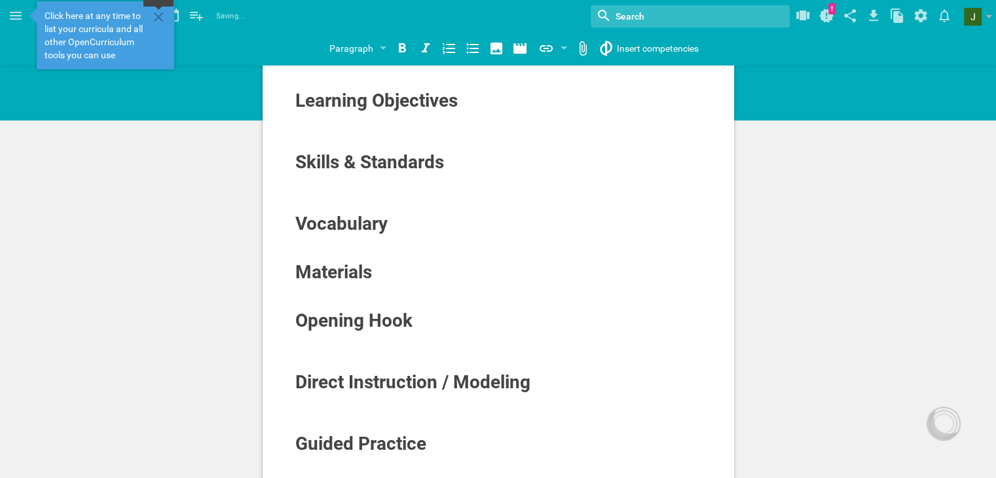
click at [158, 16] on icon at bounding box center [158, 16] width 9 height 9
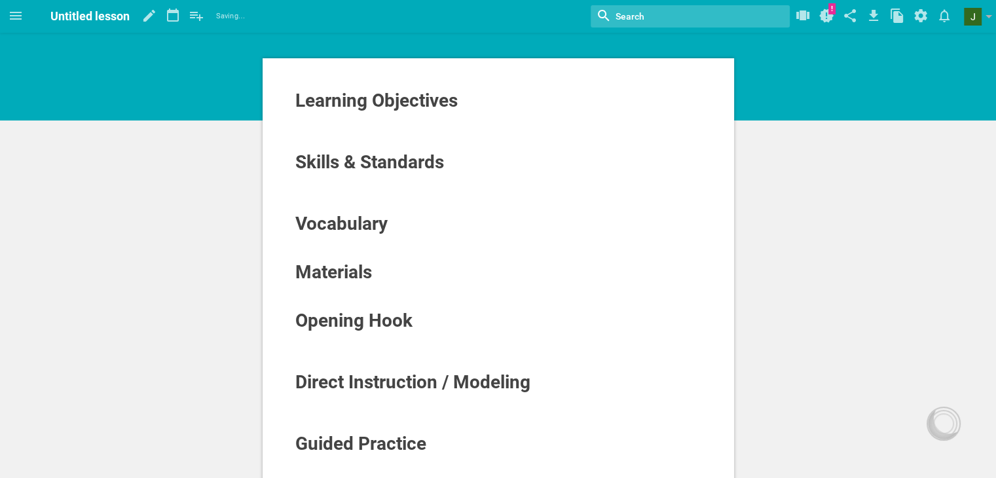
click at [126, 17] on span "Untitled lesson" at bounding box center [89, 16] width 79 height 14
click at [149, 16] on icon at bounding box center [149, 16] width 12 height 12
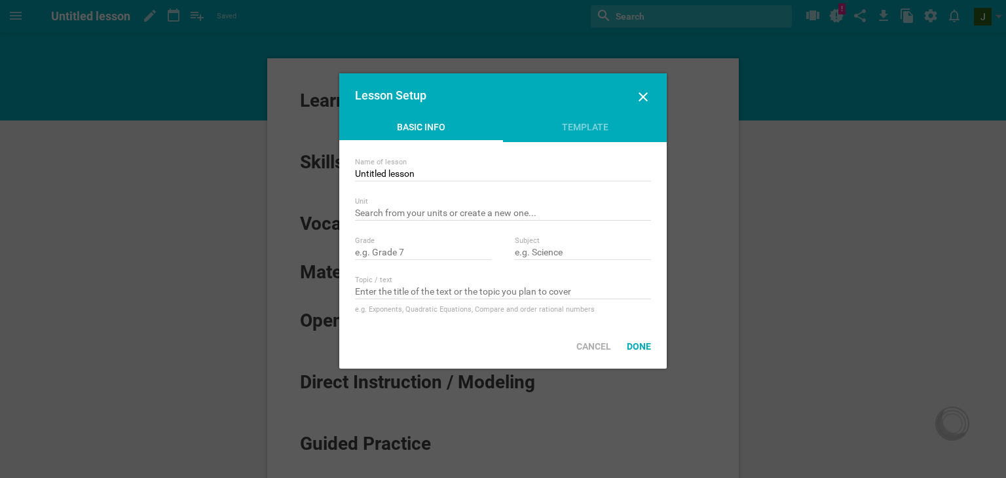
click at [634, 93] on div "Lesson Setup" at bounding box center [502, 96] width 327 height 47
click at [644, 104] on icon at bounding box center [643, 97] width 16 height 16
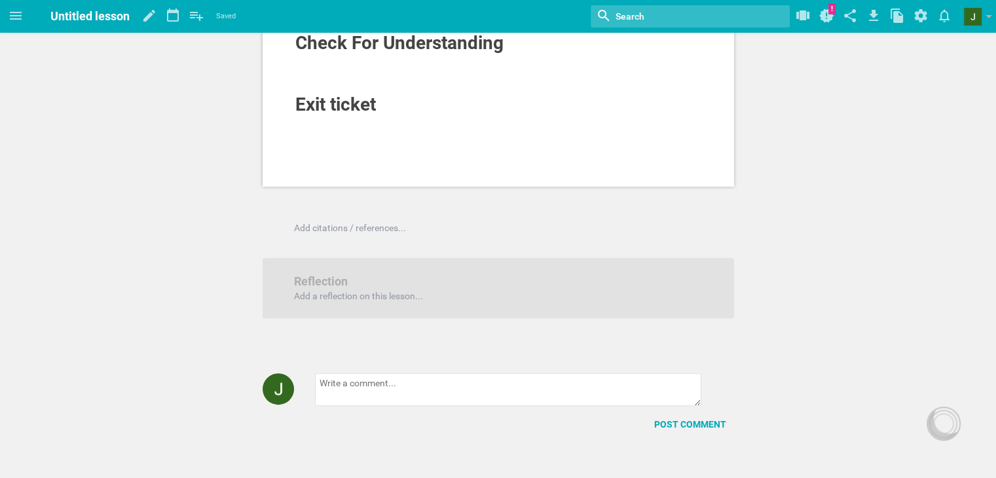
scroll to position [141, 0]
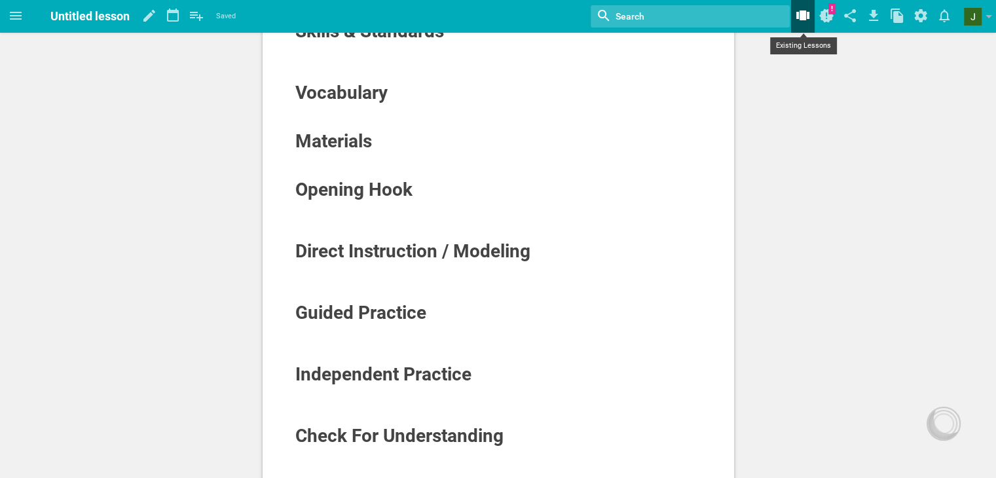
click at [808, 22] on icon at bounding box center [803, 15] width 24 height 31
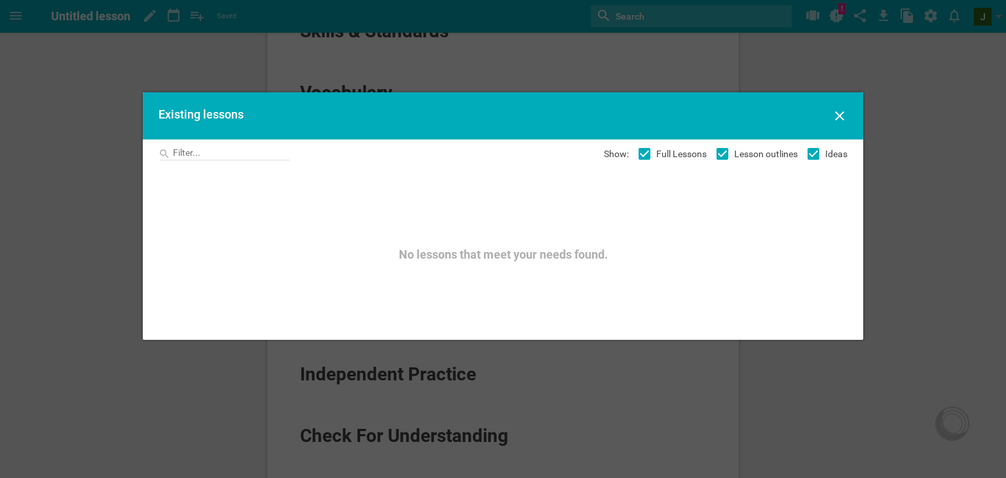
click at [842, 113] on icon at bounding box center [839, 115] width 9 height 9
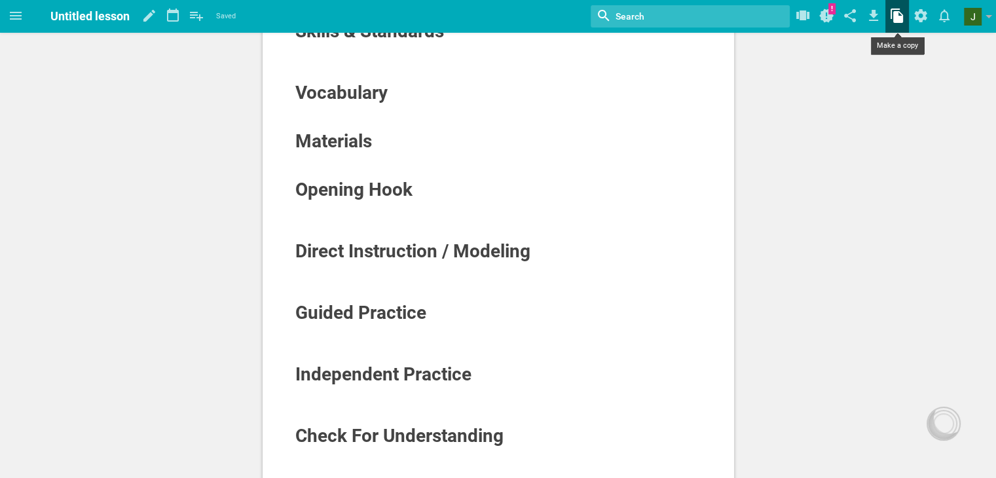
click at [887, 15] on icon at bounding box center [897, 15] width 24 height 31
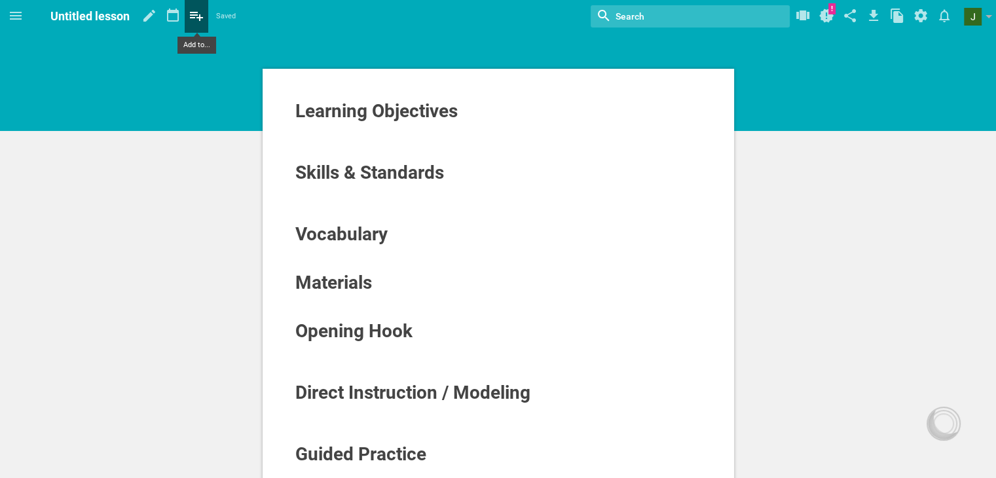
click at [195, 12] on icon at bounding box center [196, 16] width 13 height 9
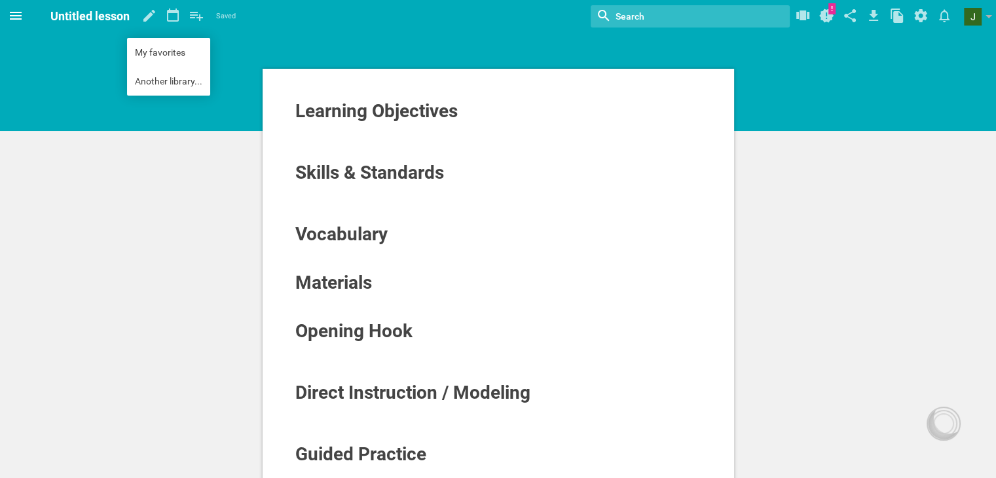
click at [16, 20] on icon at bounding box center [16, 16] width 16 height 16
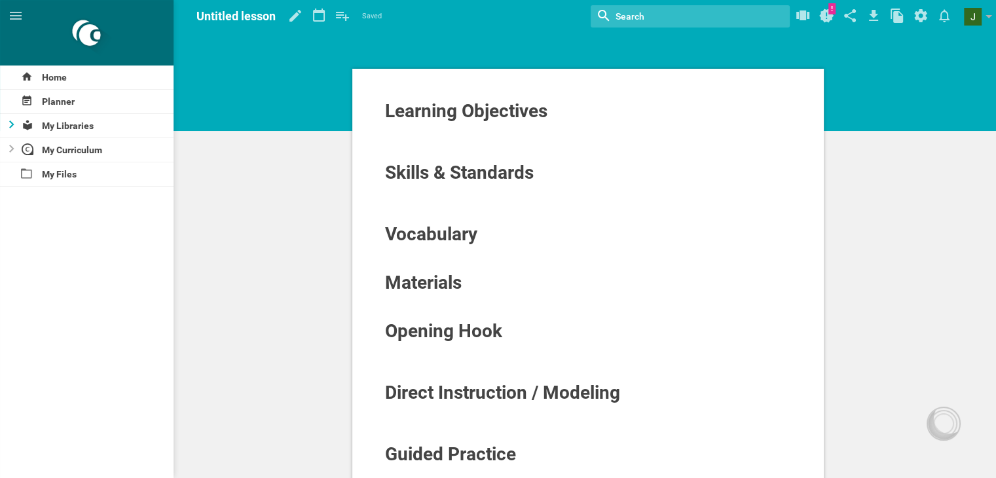
click at [9, 124] on icon at bounding box center [11, 124] width 5 height 8
click at [9, 124] on icon at bounding box center [12, 124] width 8 height 5
click at [13, 147] on icon at bounding box center [11, 149] width 5 height 8
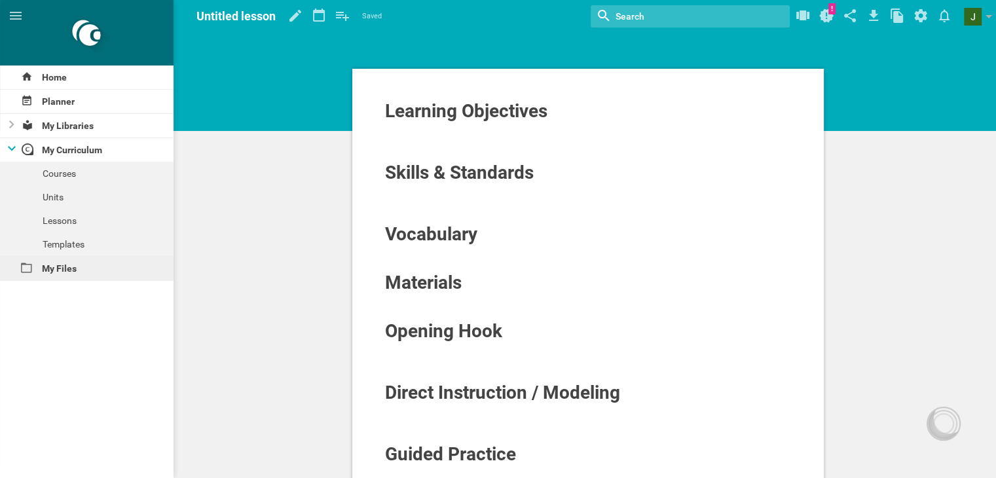
click at [37, 270] on div "My Files" at bounding box center [87, 269] width 174 height 24
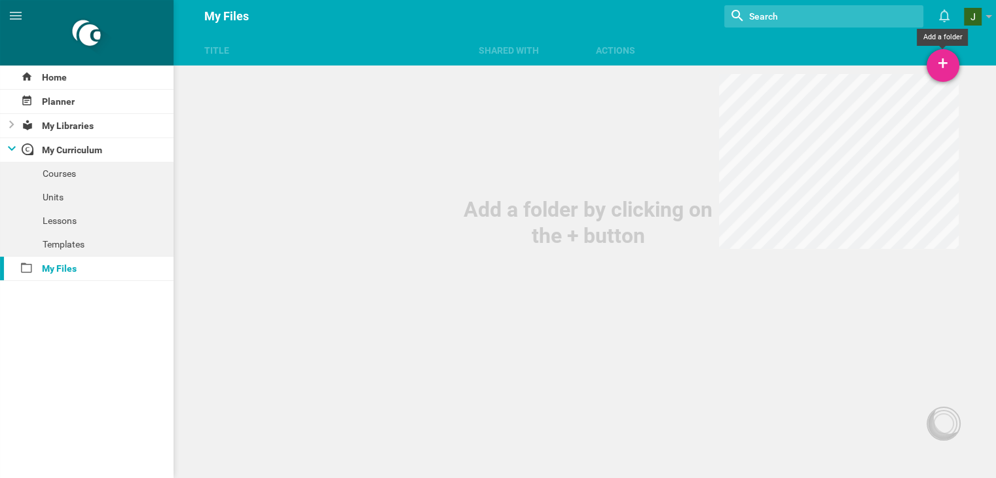
click at [938, 70] on div "+" at bounding box center [943, 65] width 33 height 33
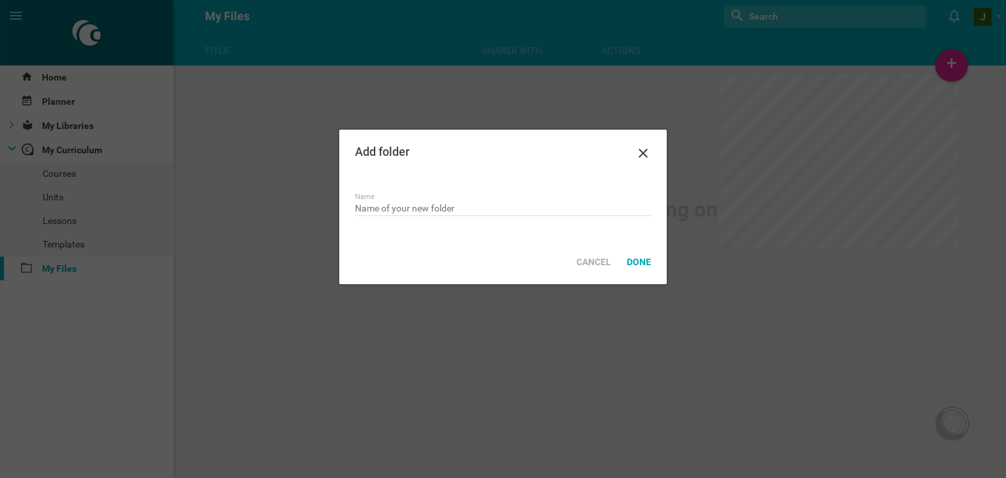
click at [637, 147] on icon at bounding box center [643, 153] width 16 height 16
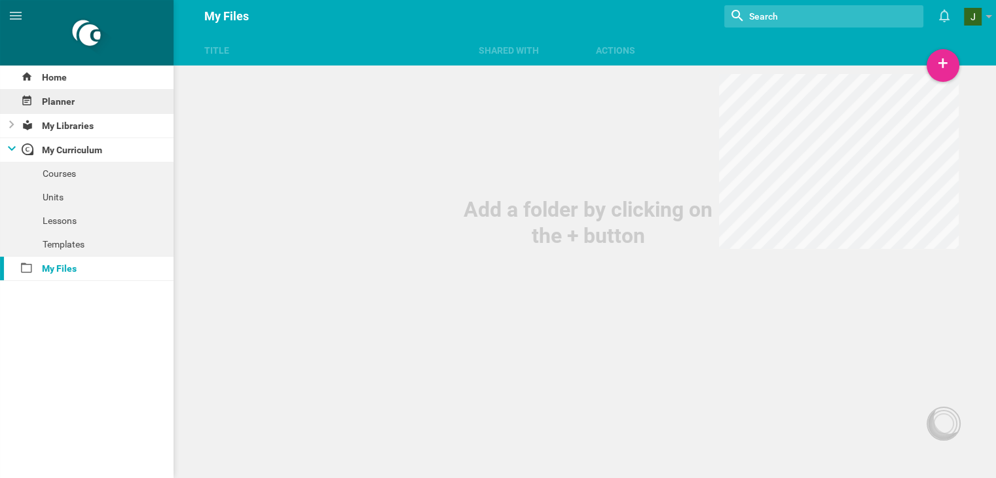
click at [37, 100] on div "Planner" at bounding box center [87, 102] width 174 height 24
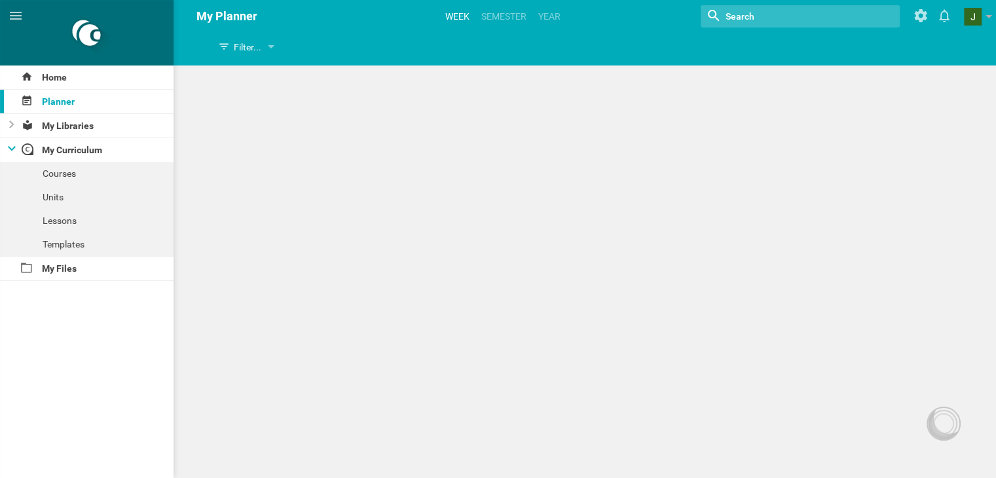
click at [458, 22] on link "Week" at bounding box center [457, 16] width 28 height 29
click at [487, 16] on link "Semester" at bounding box center [503, 16] width 49 height 29
click at [549, 14] on link "Year" at bounding box center [549, 16] width 26 height 29
click at [455, 6] on link "Week" at bounding box center [457, 16] width 28 height 29
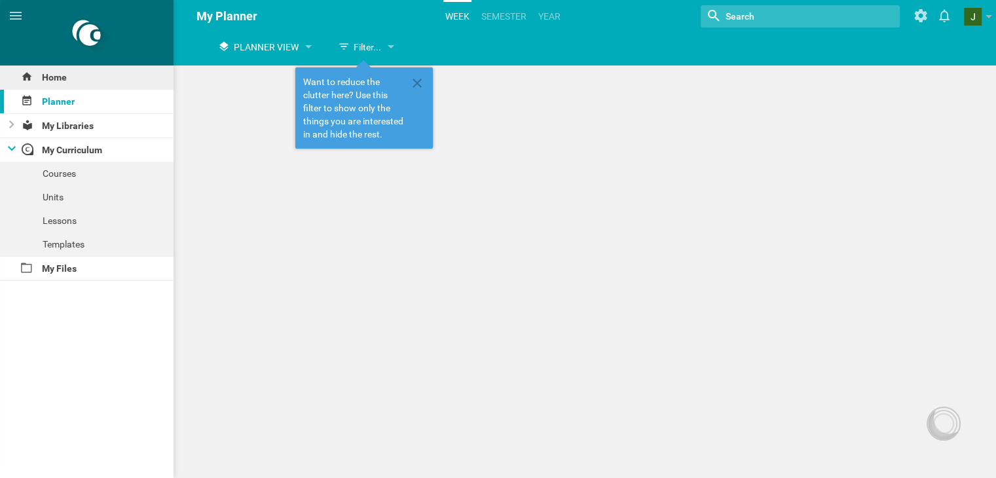
click at [43, 75] on div "Home" at bounding box center [87, 77] width 174 height 24
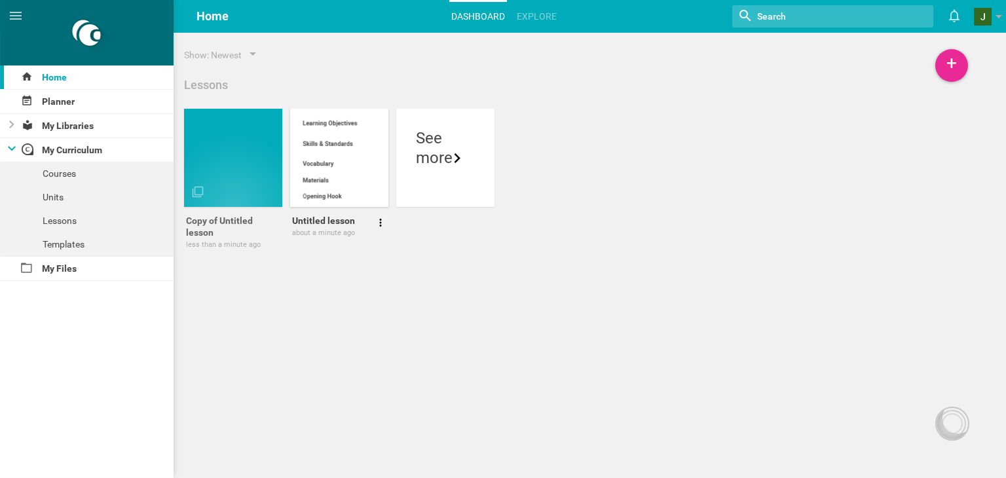
click at [335, 160] on div at bounding box center [339, 158] width 98 height 98
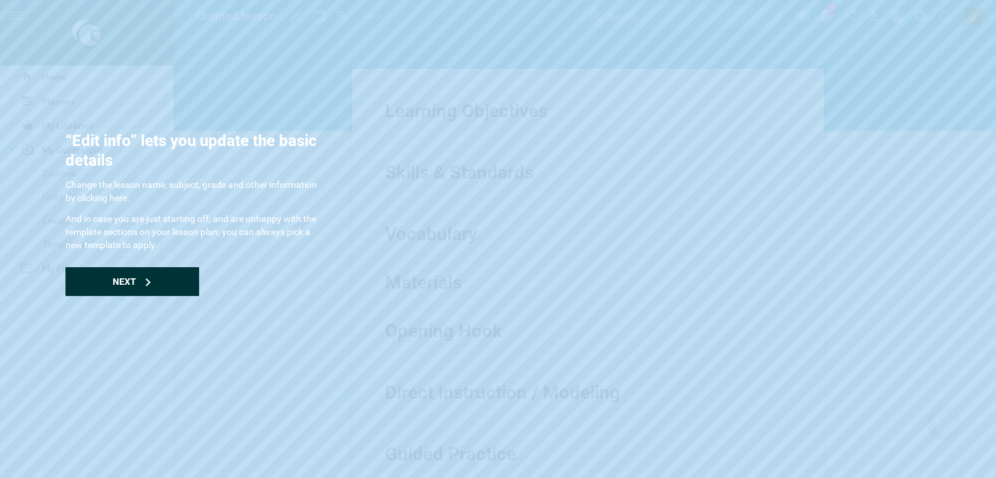
click at [155, 282] on div "Next" at bounding box center [132, 281] width 134 height 29
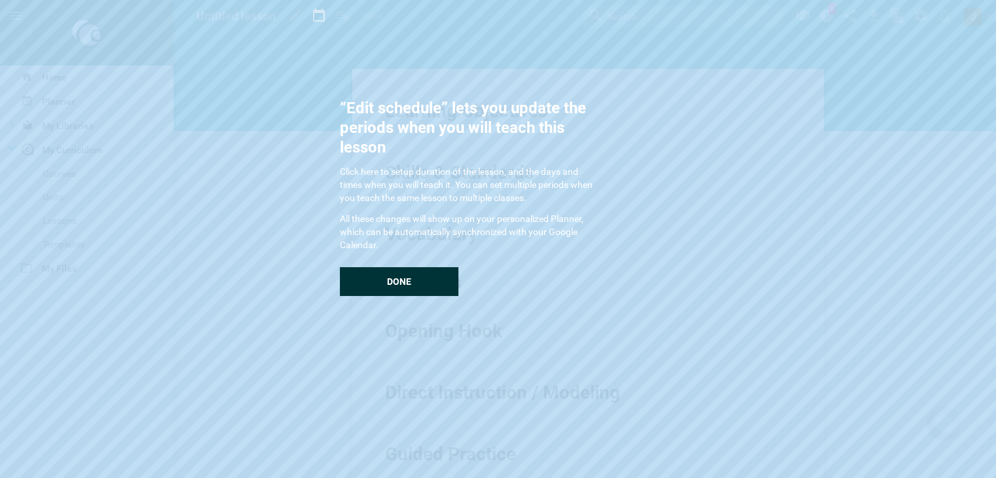
click at [375, 271] on div "Done" at bounding box center [399, 281] width 119 height 29
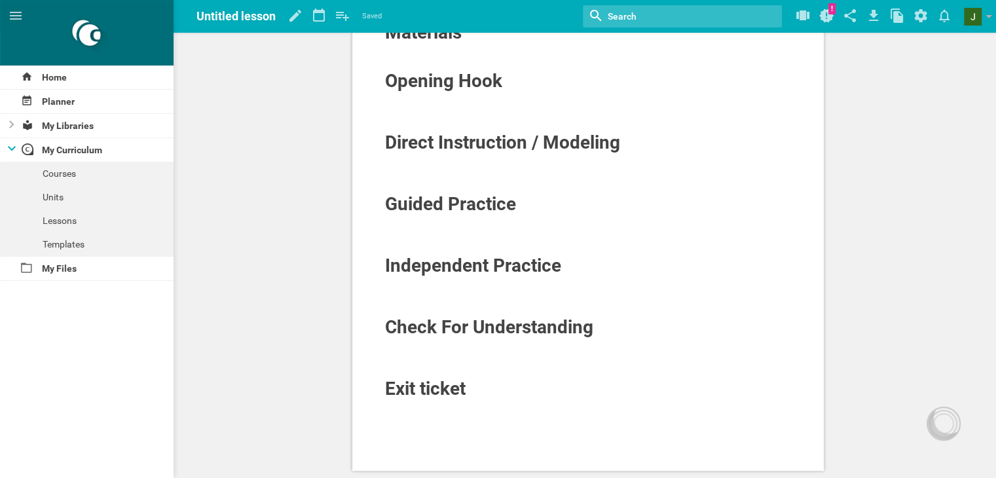
scroll to position [10, 0]
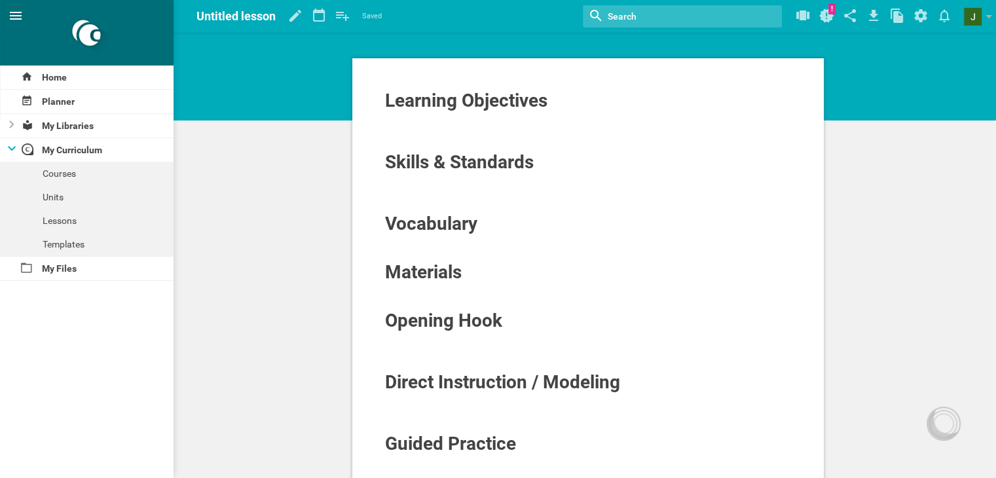
click at [14, 23] on icon at bounding box center [16, 16] width 16 height 16
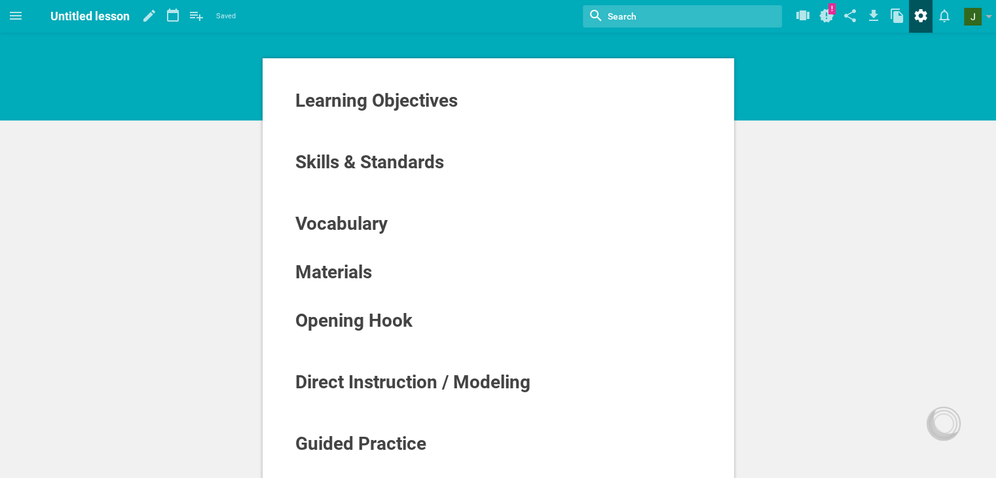
click at [923, 10] on icon at bounding box center [921, 15] width 24 height 31
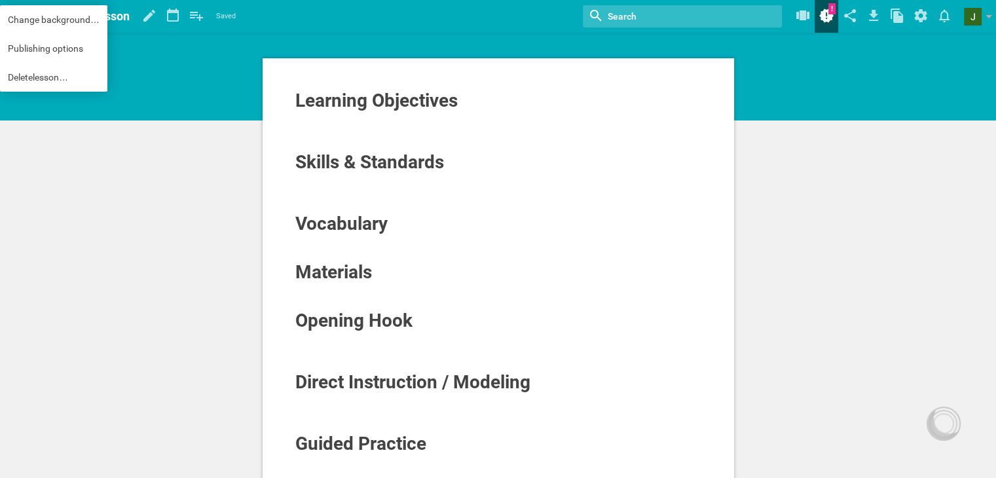
click at [826, 10] on icon at bounding box center [826, 16] width 14 height 14
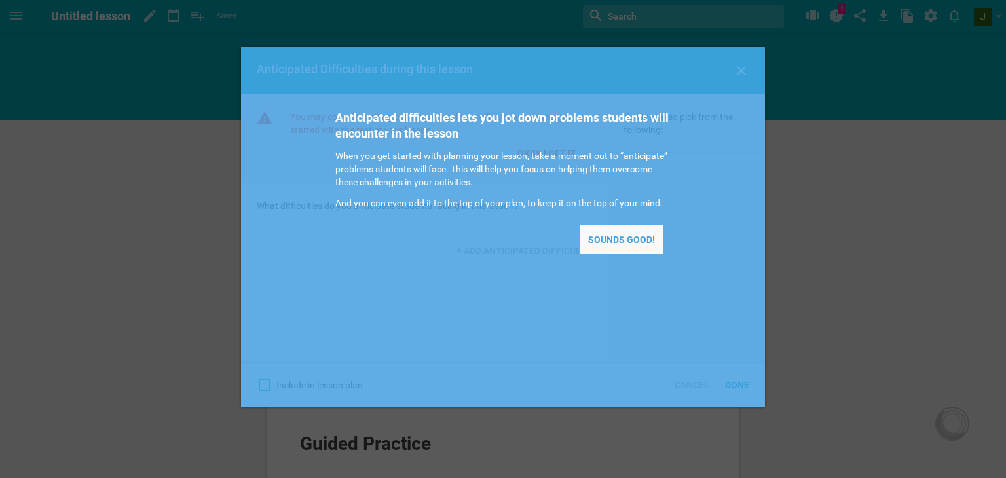
click at [597, 244] on div "Sounds good!" at bounding box center [621, 239] width 83 height 29
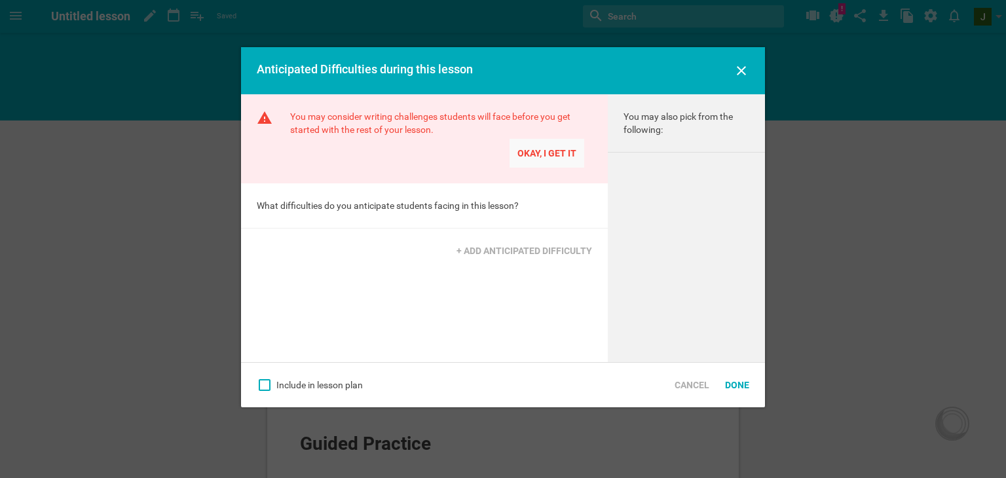
click at [559, 158] on div "Okay, I get it" at bounding box center [546, 153] width 75 height 29
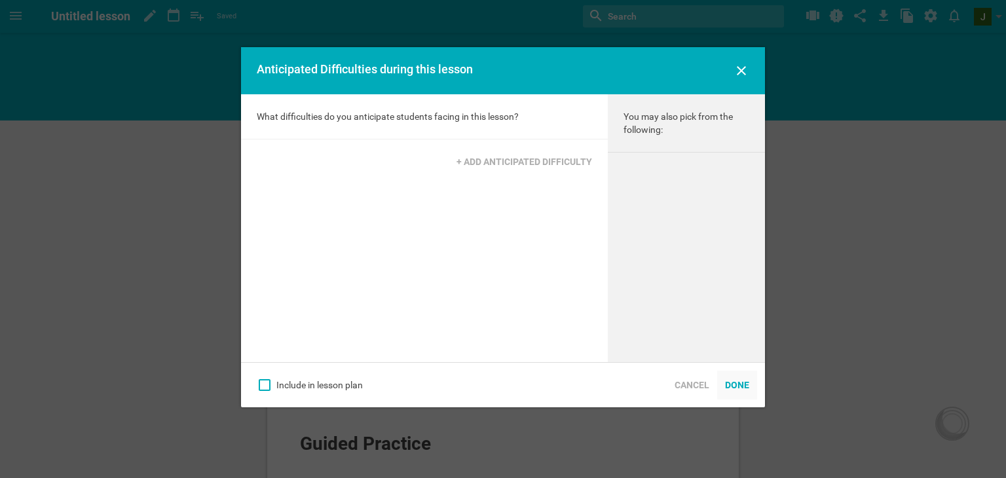
click at [733, 396] on div "Done" at bounding box center [737, 385] width 40 height 29
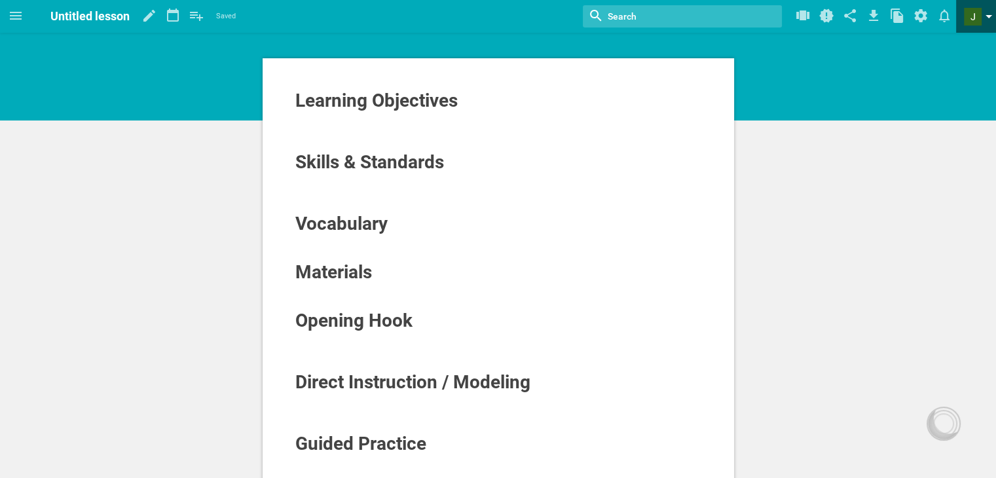
click at [966, 22] on span at bounding box center [973, 17] width 18 height 18
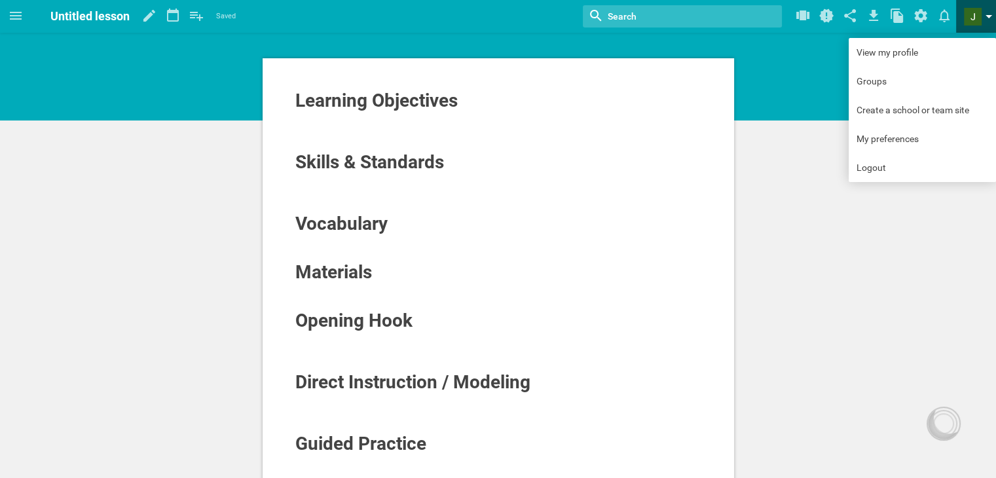
click at [967, 22] on span at bounding box center [973, 17] width 18 height 18
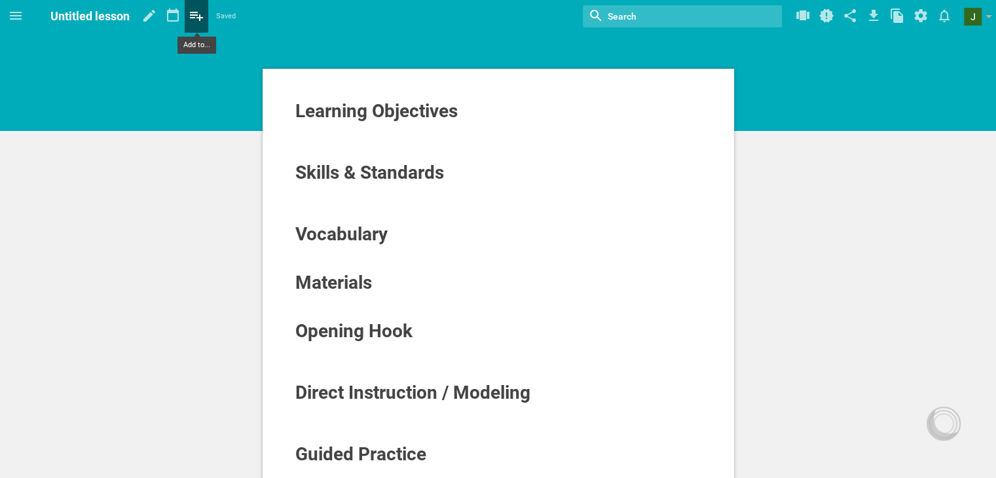
click at [204, 7] on icon at bounding box center [197, 15] width 24 height 31
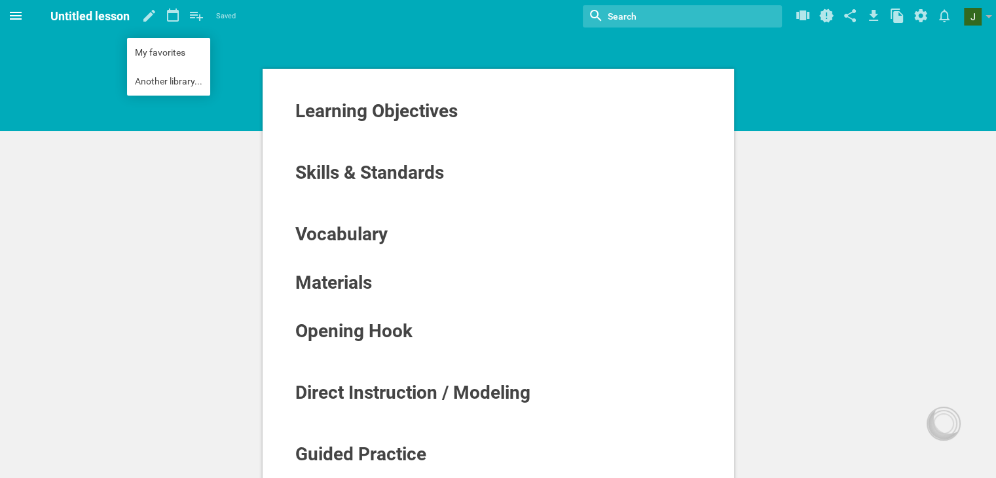
click at [14, 12] on icon at bounding box center [16, 16] width 12 height 8
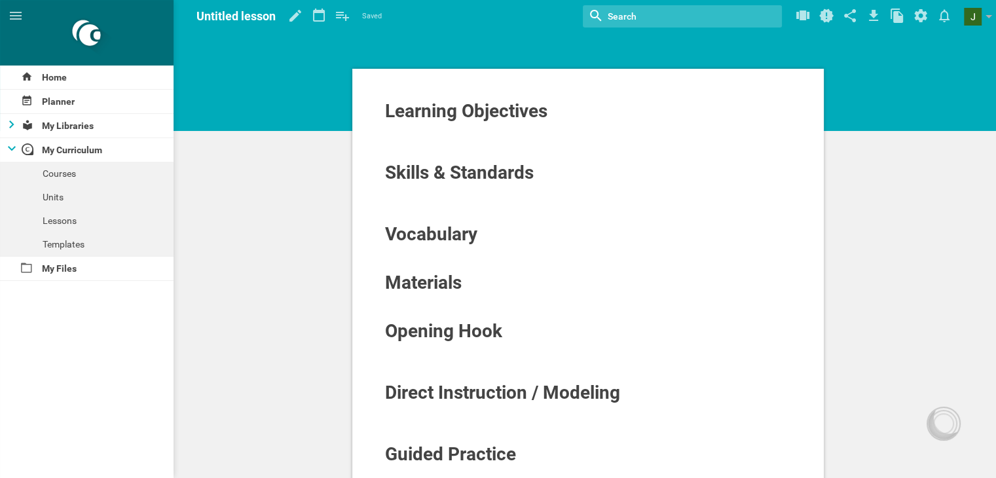
click at [10, 126] on icon at bounding box center [11, 124] width 5 height 8
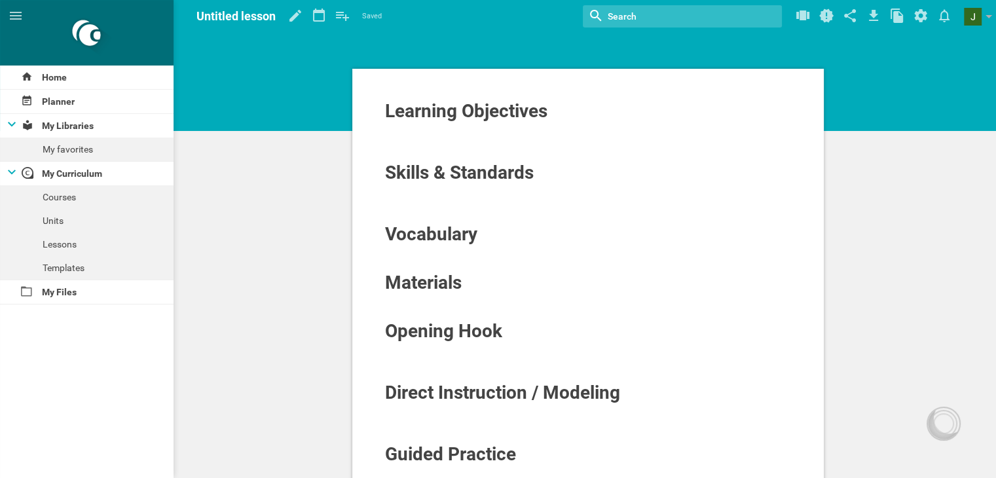
click at [306, 31] on link at bounding box center [296, 16] width 24 height 33
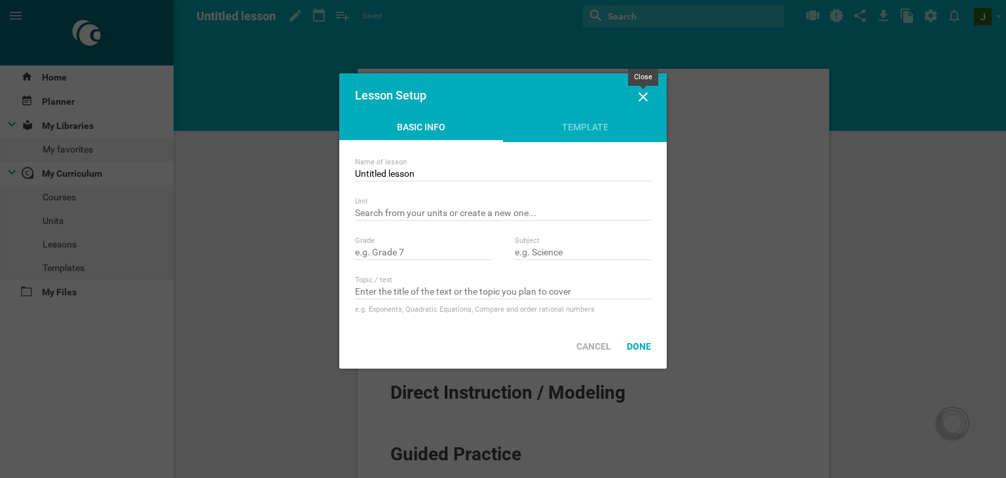
click at [644, 97] on icon at bounding box center [642, 96] width 9 height 9
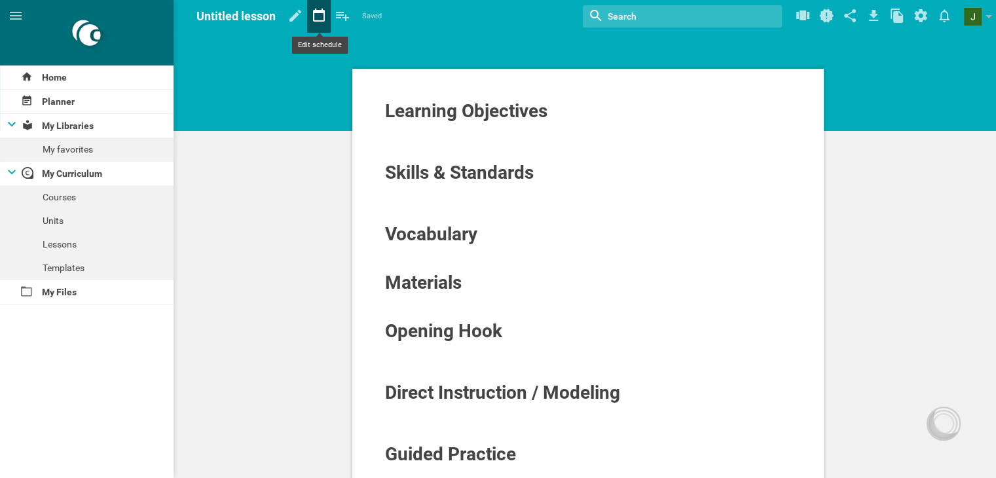
click at [319, 3] on icon at bounding box center [319, 15] width 24 height 31
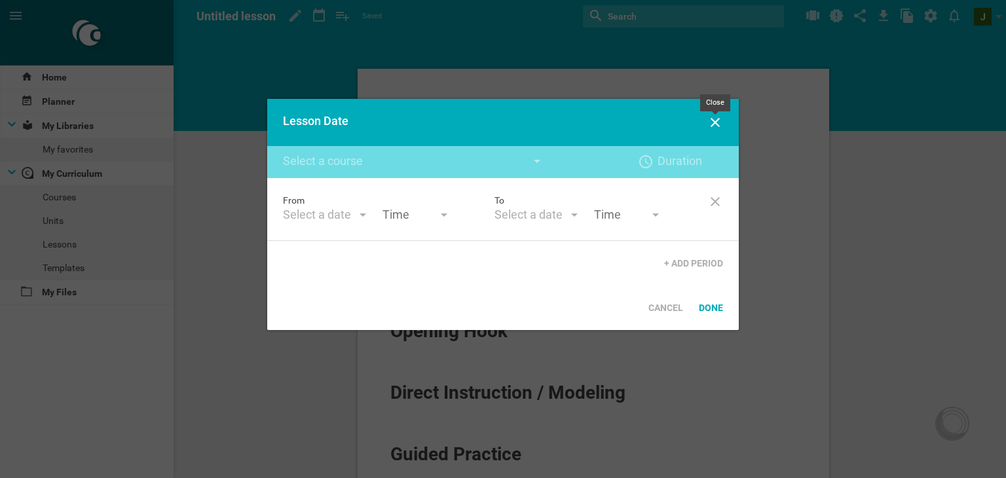
click at [715, 123] on icon at bounding box center [715, 122] width 9 height 9
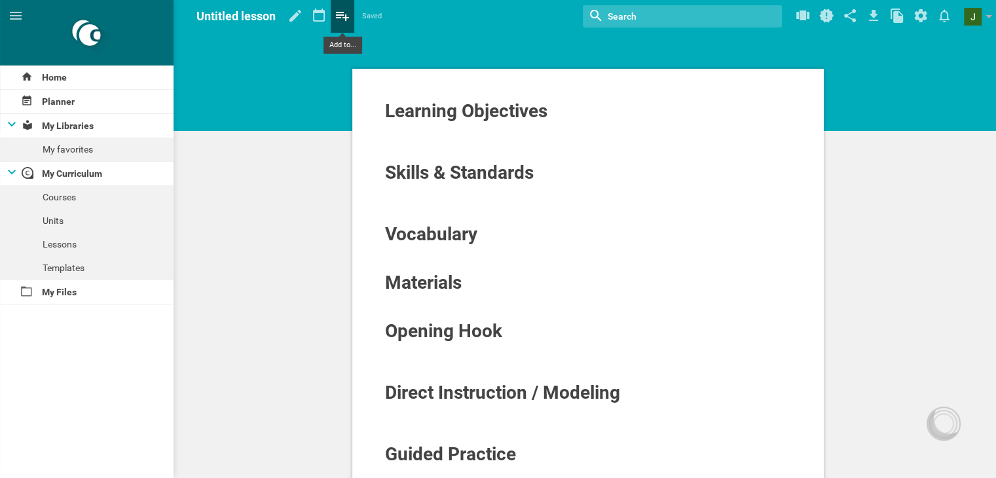
click at [342, 12] on icon at bounding box center [342, 16] width 13 height 9
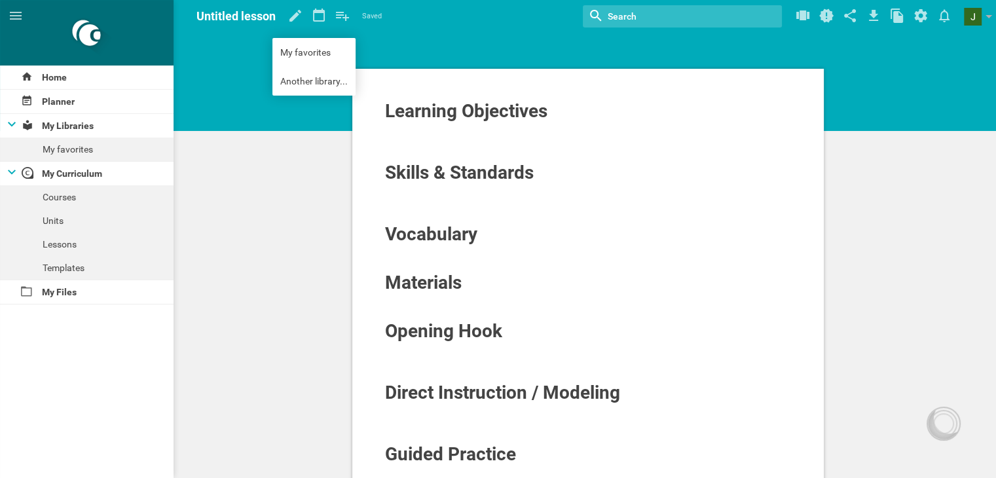
drag, startPoint x: 370, startPoint y: 29, endPoint x: 377, endPoint y: 27, distance: 6.8
click at [374, 28] on hgroup "Untitled lesson Saved My favorites Another library..." at bounding box center [288, 16] width 185 height 33
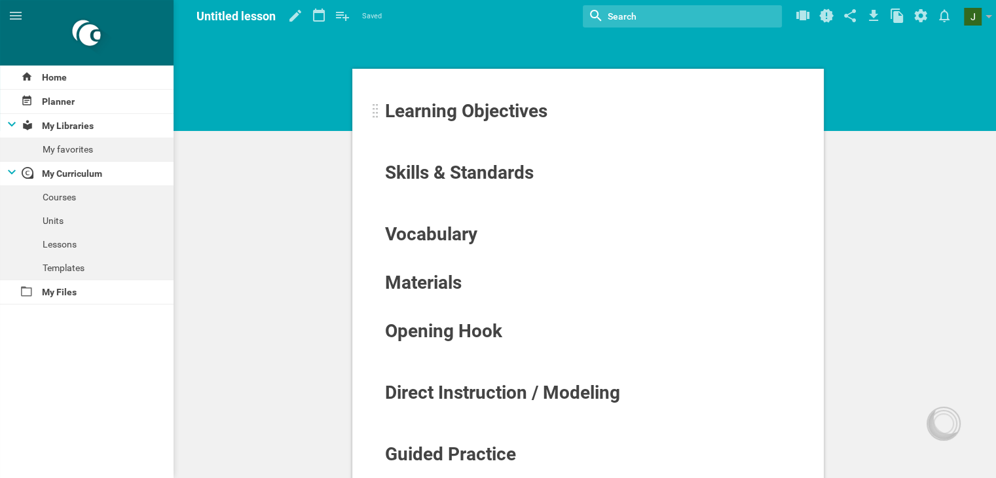
click at [449, 116] on span "Learning Objectives" at bounding box center [466, 111] width 162 height 22
click at [448, 182] on span "Skills & Standards" at bounding box center [459, 173] width 149 height 22
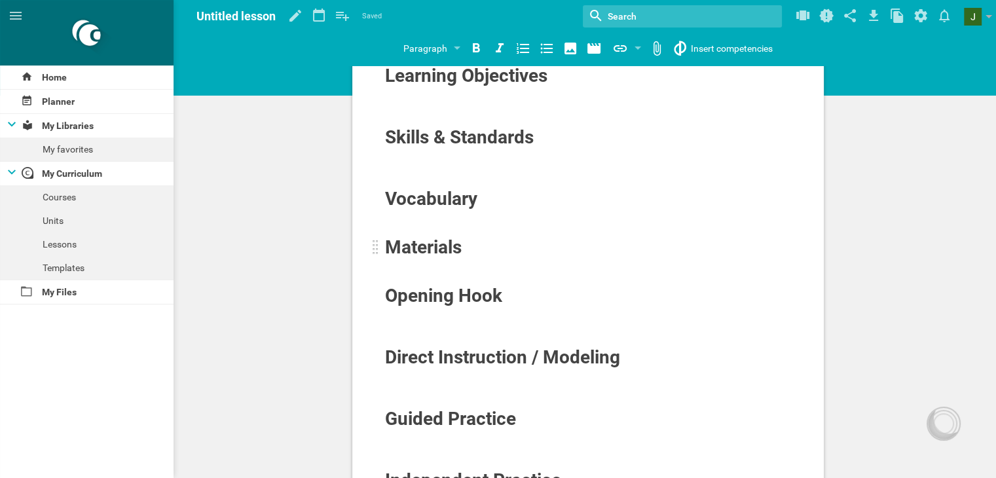
scroll to position [65, 0]
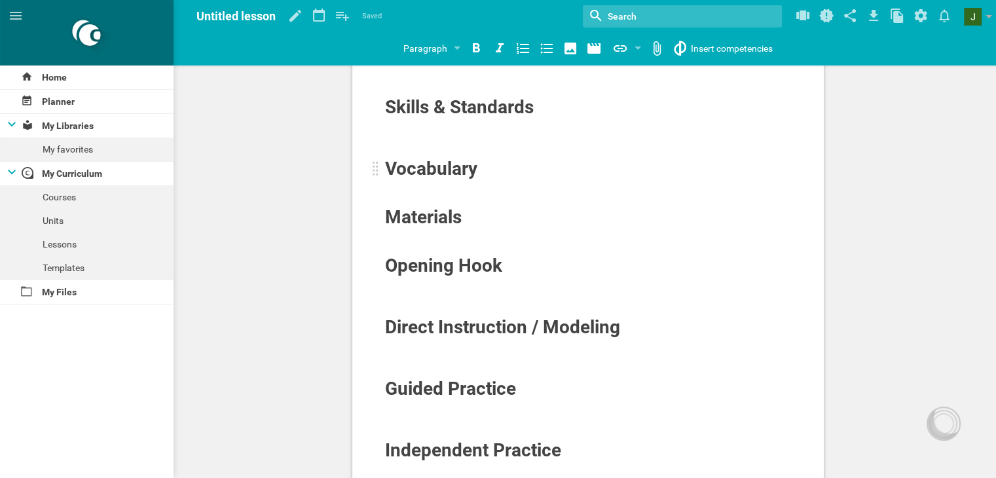
click at [401, 158] on span "Vocabulary" at bounding box center [431, 169] width 92 height 22
drag, startPoint x: 377, startPoint y: 161, endPoint x: 415, endPoint y: 169, distance: 38.8
click at [416, 170] on div "Vocabulary" at bounding box center [588, 169] width 408 height 22
click at [550, 180] on div at bounding box center [588, 186] width 408 height 13
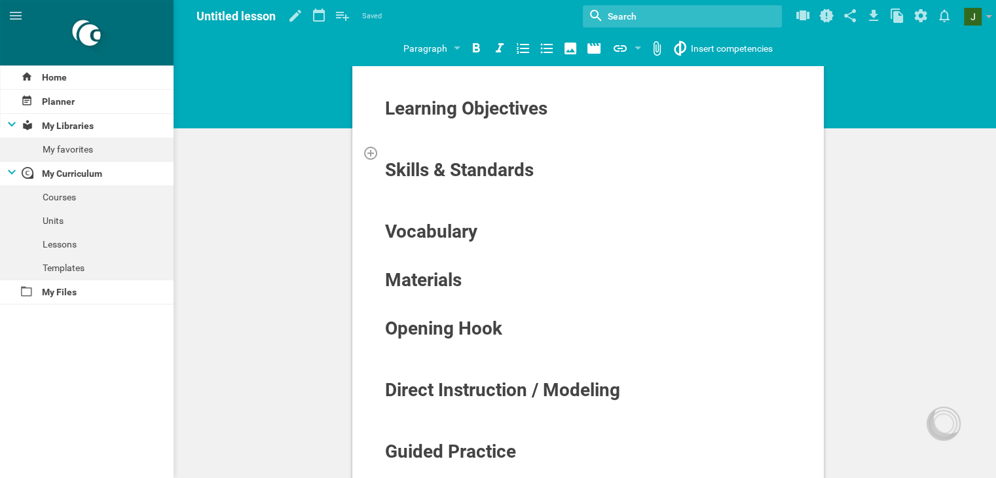
scroll to position [0, 0]
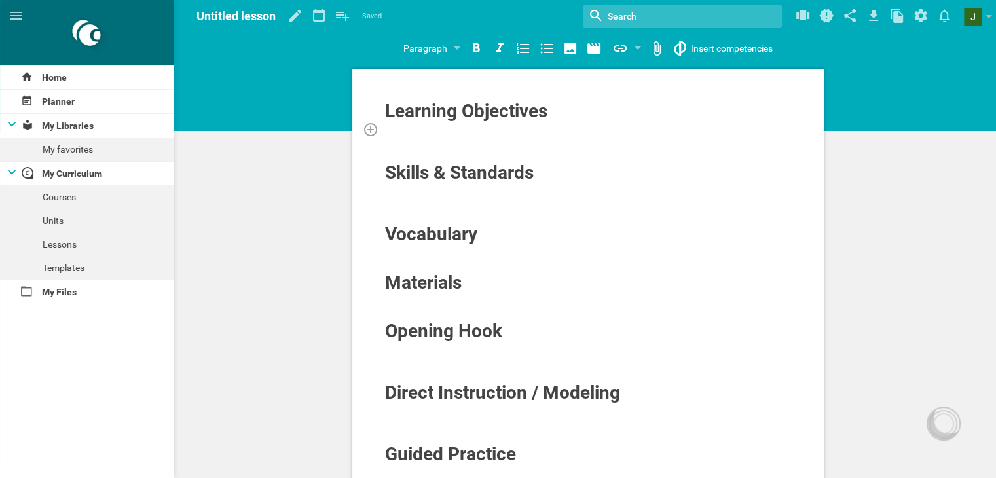
click at [531, 133] on div at bounding box center [588, 128] width 408 height 13
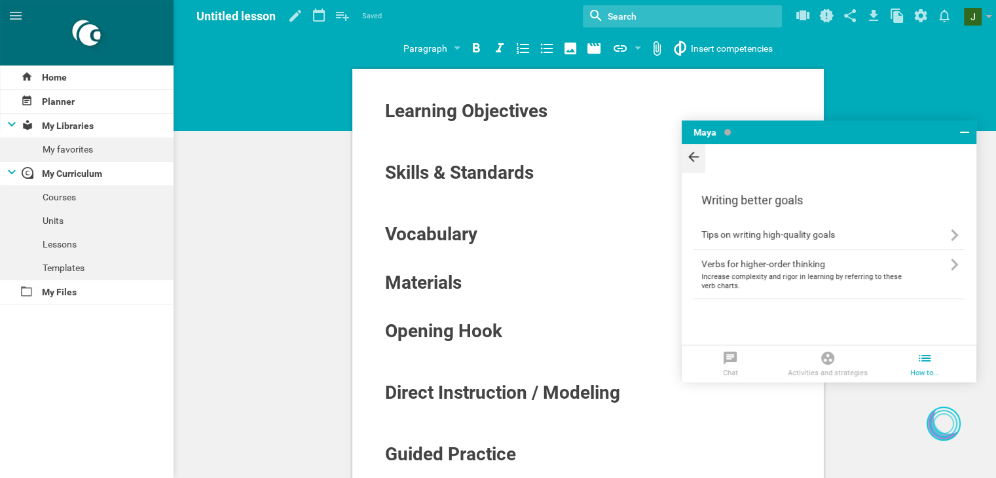
click at [686, 150] on icon at bounding box center [694, 157] width 16 height 18
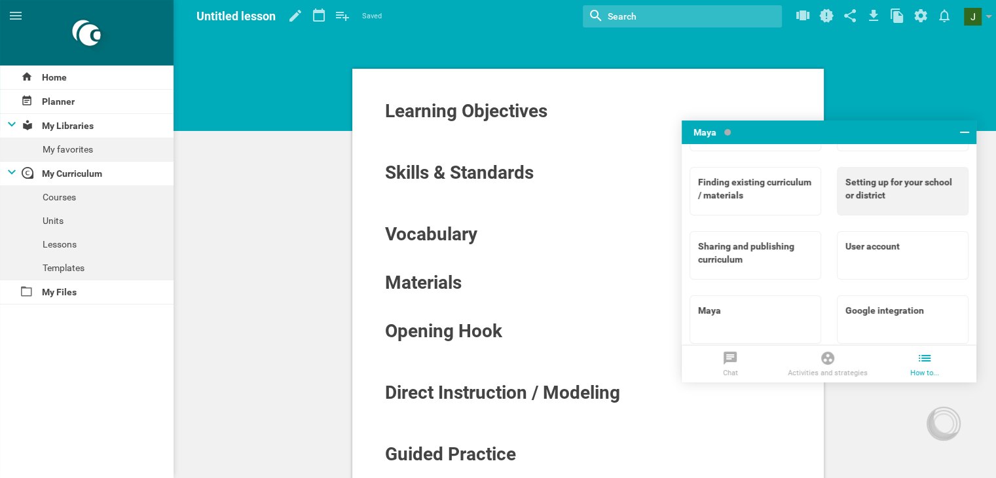
scroll to position [181, 0]
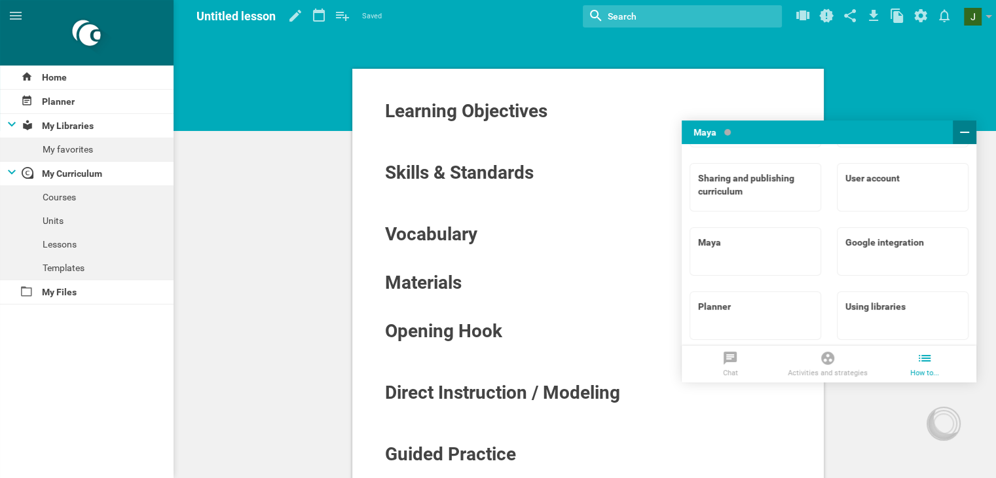
click at [960, 132] on icon at bounding box center [964, 132] width 9 height 1
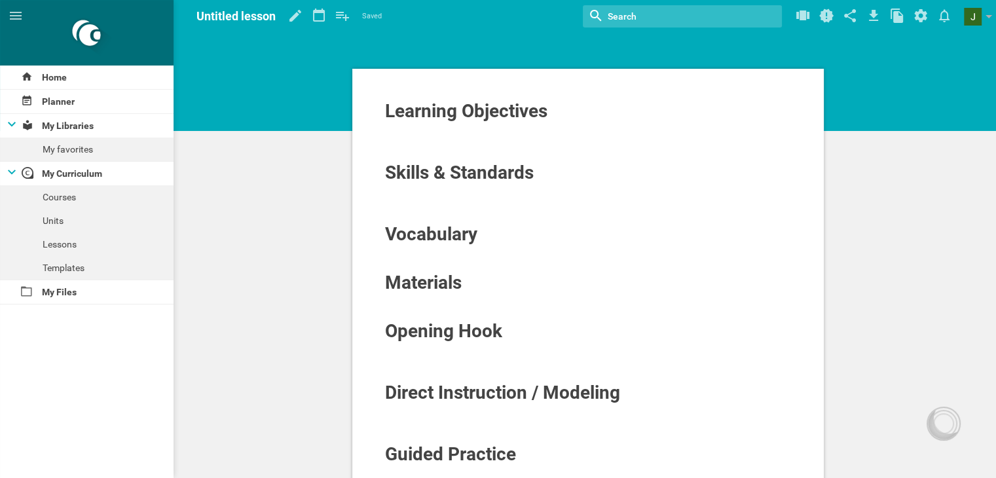
click at [459, 142] on div at bounding box center [588, 142] width 408 height 13
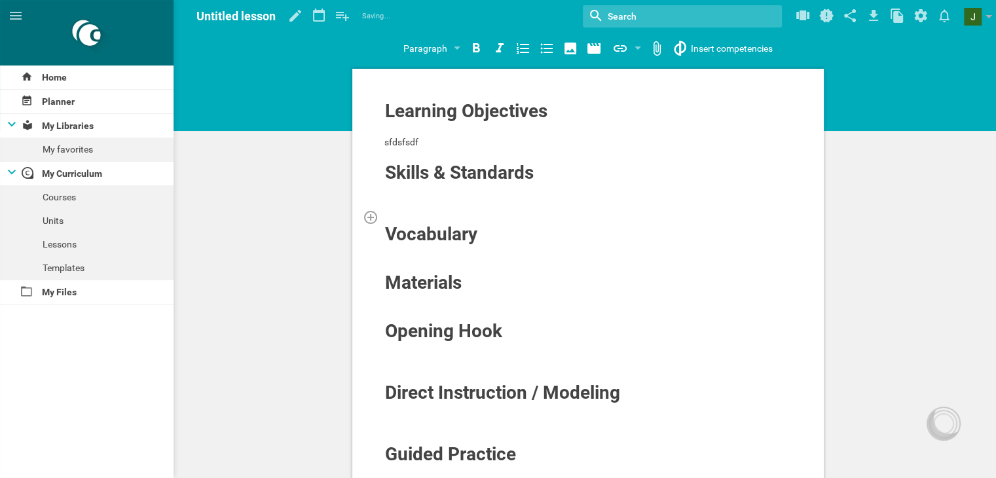
click at [466, 213] on div at bounding box center [588, 216] width 408 height 13
click at [432, 275] on span "Materials" at bounding box center [423, 283] width 77 height 22
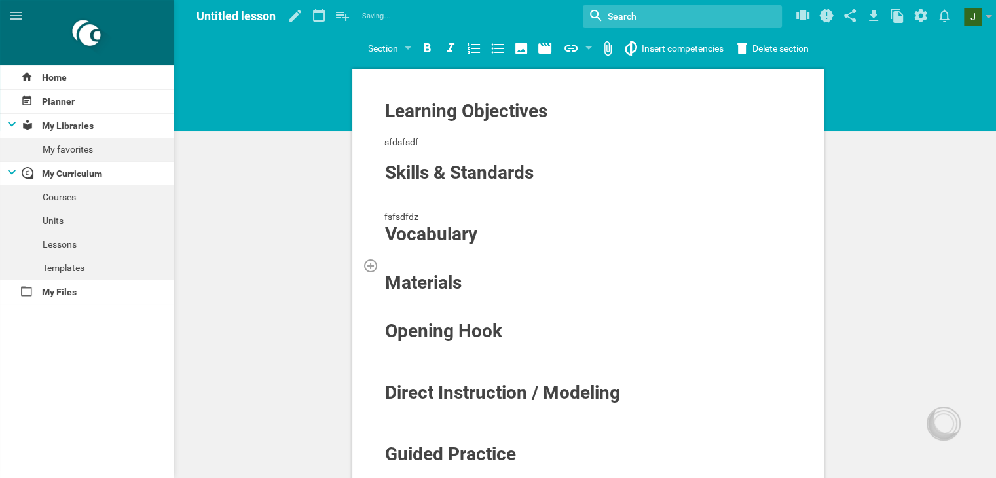
click at [403, 260] on div at bounding box center [588, 265] width 408 height 13
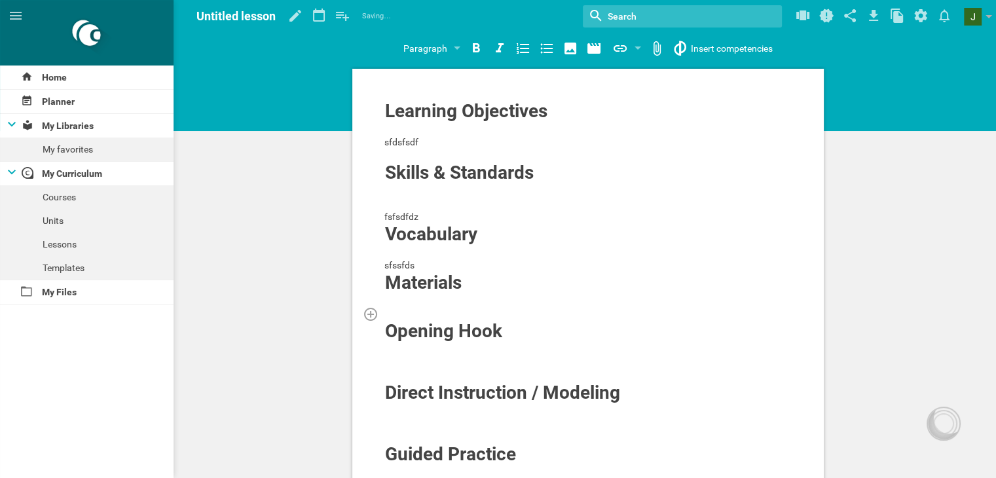
click at [402, 307] on div at bounding box center [588, 313] width 408 height 13
click at [417, 362] on div at bounding box center [588, 362] width 408 height 13
click at [879, 14] on icon at bounding box center [874, 15] width 24 height 31
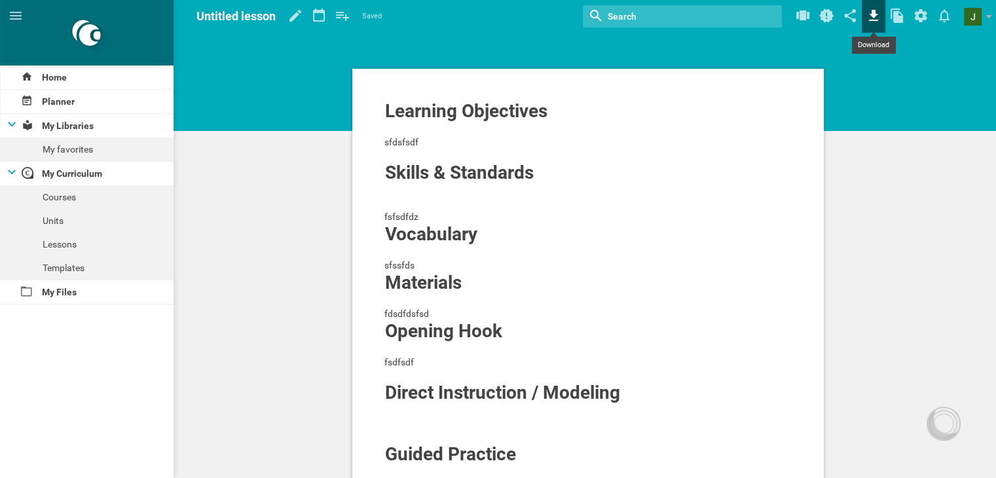
click at [878, 6] on icon at bounding box center [874, 15] width 24 height 31
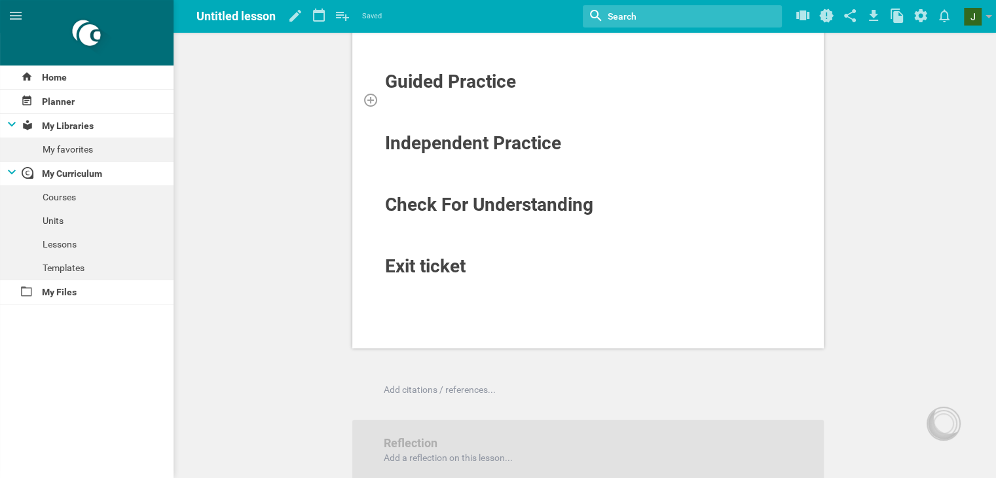
scroll to position [272, 0]
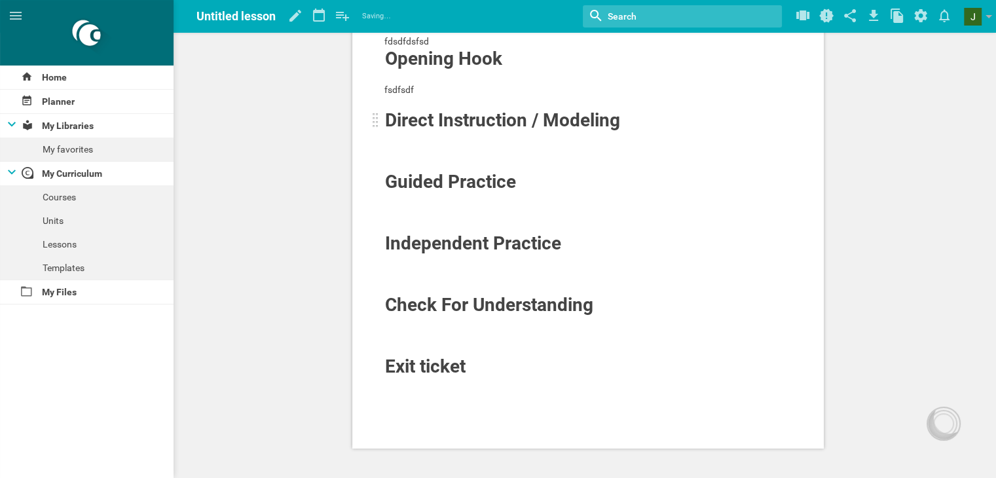
click at [417, 128] on span "Direct Instruction / Modeling" at bounding box center [502, 120] width 235 height 22
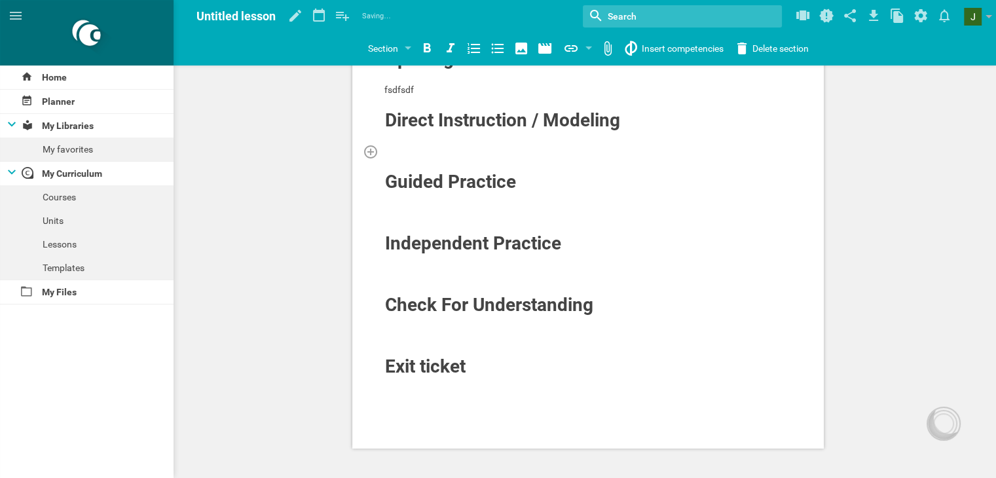
click at [403, 155] on div at bounding box center [588, 151] width 408 height 13
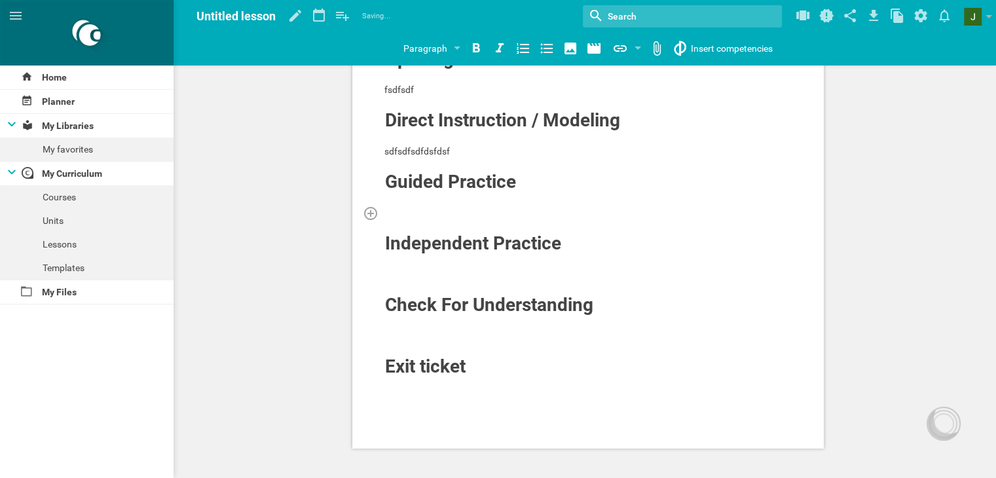
click at [426, 215] on div at bounding box center [588, 212] width 408 height 13
click at [416, 265] on div at bounding box center [588, 261] width 408 height 13
click at [417, 329] on div at bounding box center [588, 335] width 408 height 13
click at [399, 388] on div "Learning Objectives sfdsfsdf Skills & Standards fsfsdfdz Vocabulary sfssfds Mat…" at bounding box center [588, 122] width 472 height 652
click at [462, 392] on div "Learning Objectives sfdsfsdf Skills & Standards fsfsdfdz Vocabulary sfssfds Mat…" at bounding box center [588, 122] width 472 height 652
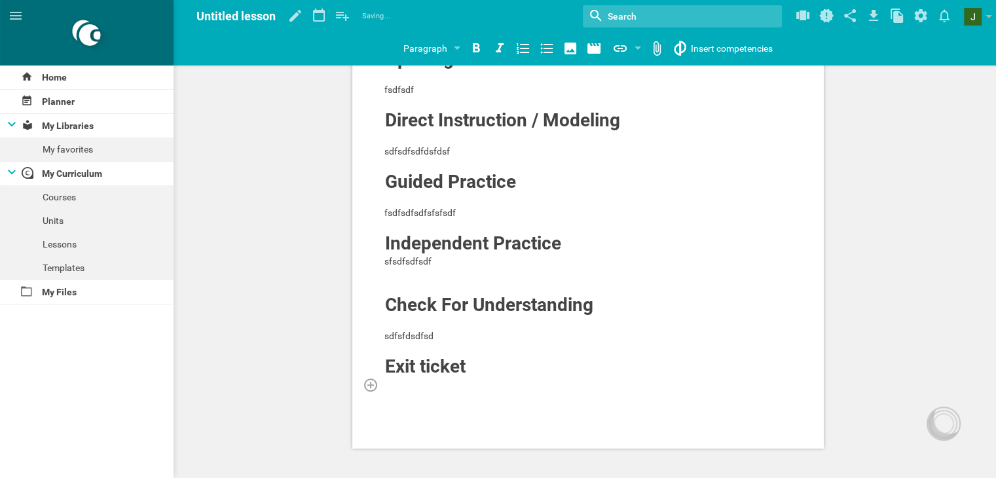
click at [470, 380] on div at bounding box center [588, 384] width 408 height 13
click at [870, 9] on icon at bounding box center [874, 15] width 24 height 31
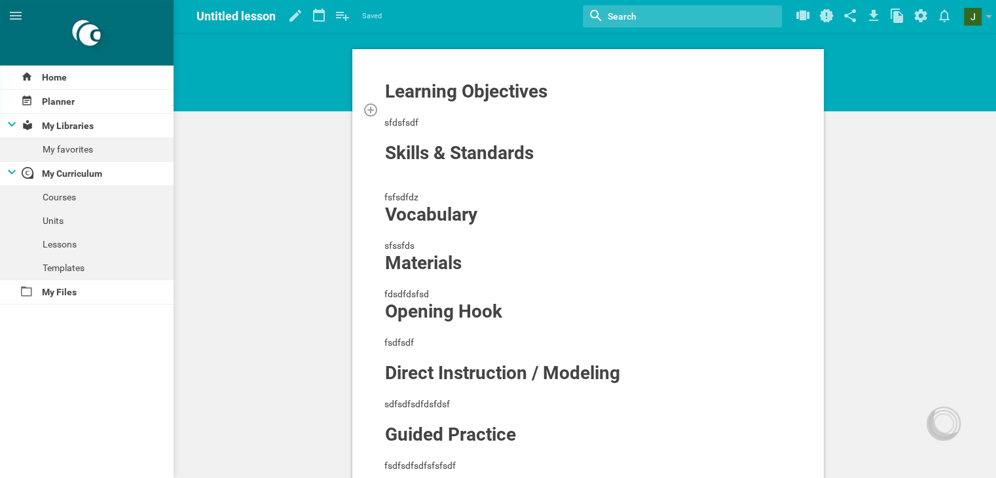
scroll to position [0, 0]
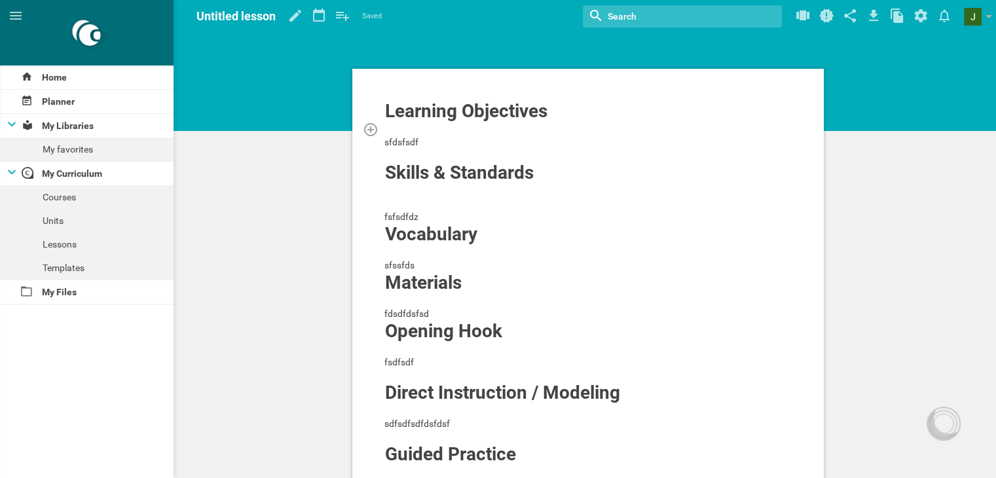
click at [453, 132] on div at bounding box center [588, 128] width 408 height 13
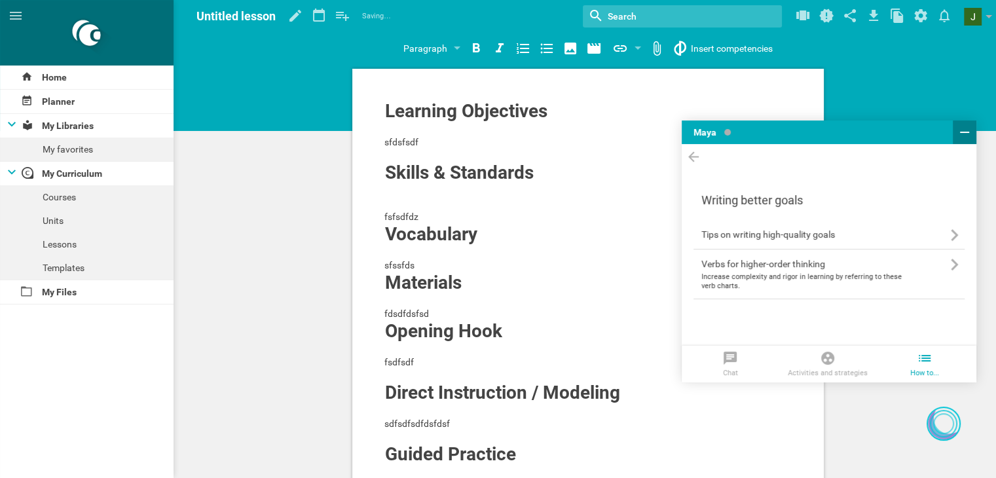
click at [969, 129] on icon at bounding box center [965, 132] width 16 height 16
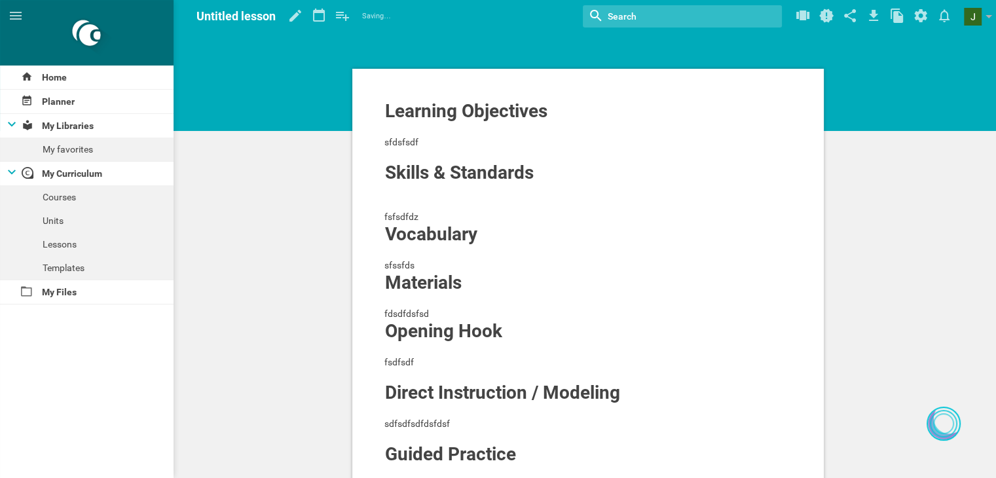
click at [676, 22] on input "textbox" at bounding box center [665, 16] width 119 height 17
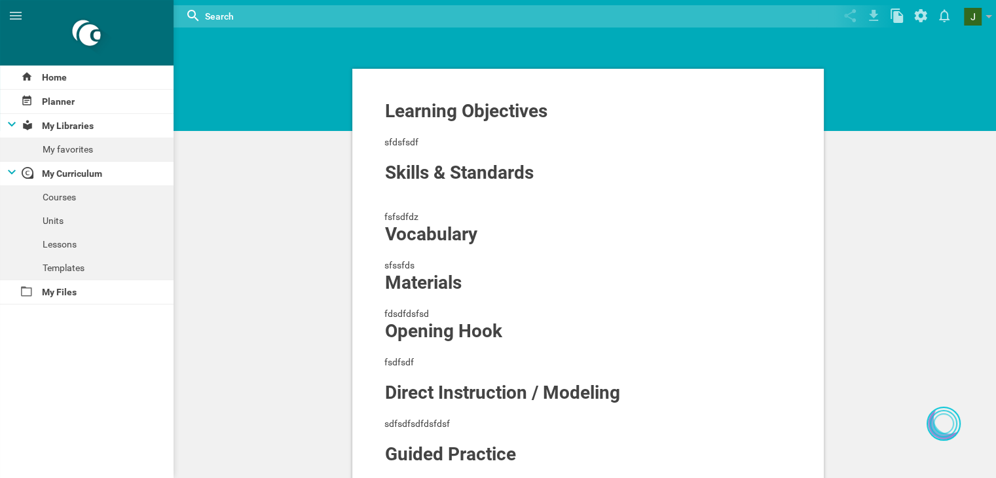
drag, startPoint x: 658, startPoint y: 75, endPoint x: 625, endPoint y: 98, distance: 40.0
click at [657, 76] on div "Learning Objectives sfdsfsdf Skills & Standards fsfsdfdz Vocabulary sfssfds Mat…" at bounding box center [588, 395] width 472 height 652
click at [473, 145] on div "sfdsfsdf" at bounding box center [588, 142] width 408 height 13
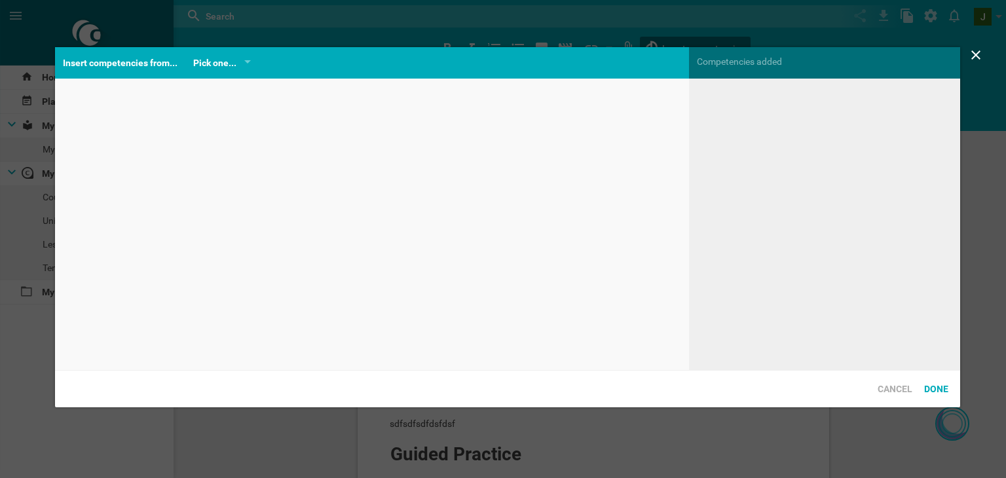
click at [711, 48] on div "Home Planner My Libraries My favorites My Curriculum Courses Units Lessons Temp…" at bounding box center [503, 239] width 1006 height 478
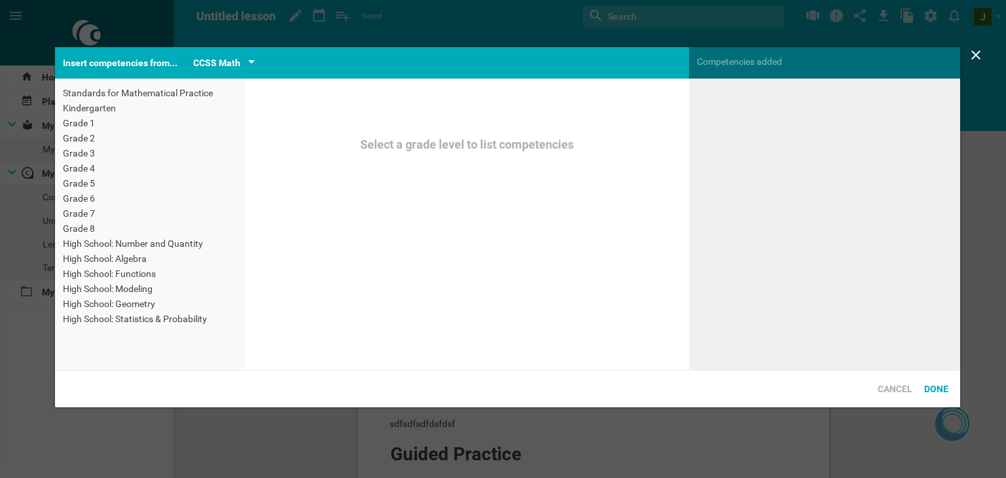
click at [236, 64] on div "CCSS Math" at bounding box center [216, 63] width 47 height 16
click at [244, 106] on li "Others" at bounding box center [244, 108] width 101 height 24
click at [138, 68] on div "Insert competencies from..." at bounding box center [120, 62] width 130 height 31
click at [141, 60] on div "Insert competencies from..." at bounding box center [120, 62] width 130 height 31
click at [166, 65] on div "Insert competencies from..." at bounding box center [120, 62] width 130 height 31
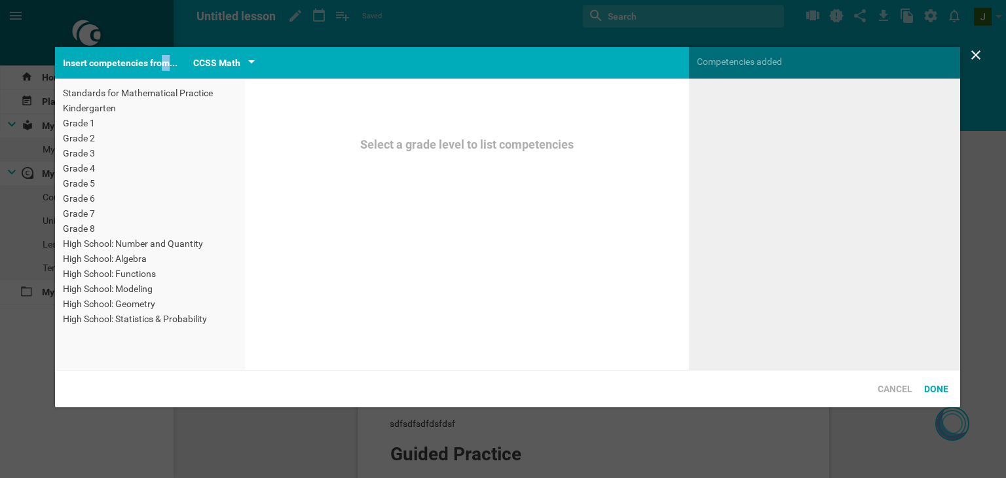
click at [242, 64] on div "CCSS Math" at bounding box center [224, 63] width 62 height 16
click at [239, 81] on li "From your network" at bounding box center [244, 83] width 101 height 24
click at [750, 48] on div "Competencies added" at bounding box center [825, 61] width 272 height 29
click at [750, 61] on div "Competencies added" at bounding box center [825, 61] width 272 height 29
drag, startPoint x: 466, startPoint y: 146, endPoint x: 346, endPoint y: 169, distance: 122.0
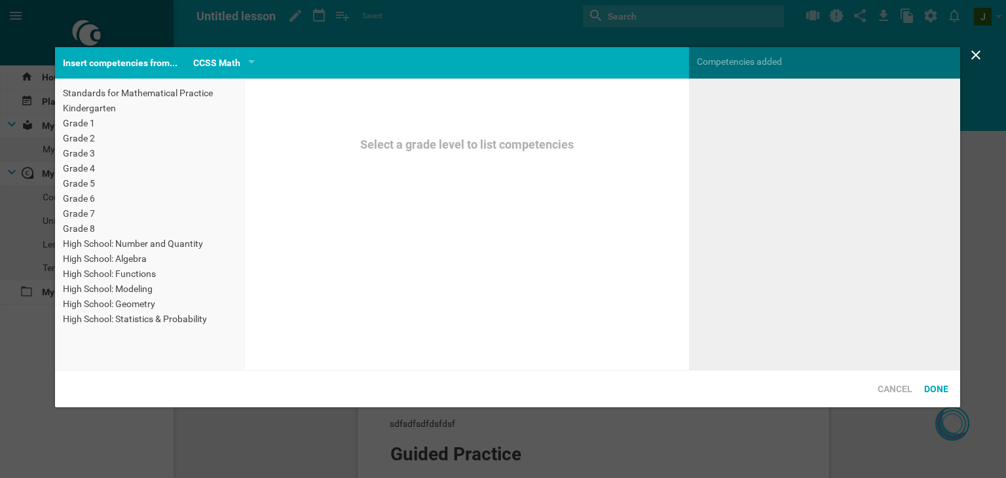
click at [464, 147] on div "Select a grade level to list competencies" at bounding box center [467, 145] width 333 height 14
click at [149, 180] on div "Grade 5" at bounding box center [150, 183] width 174 height 13
click at [68, 156] on div "Grade 3" at bounding box center [150, 153] width 174 height 13
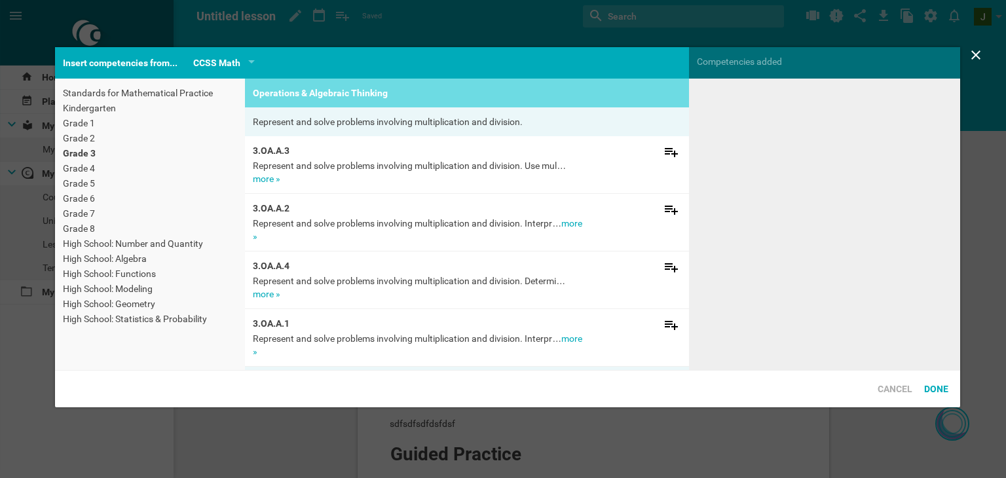
click at [130, 94] on div "Standards for Mathematical Practice" at bounding box center [150, 92] width 174 height 13
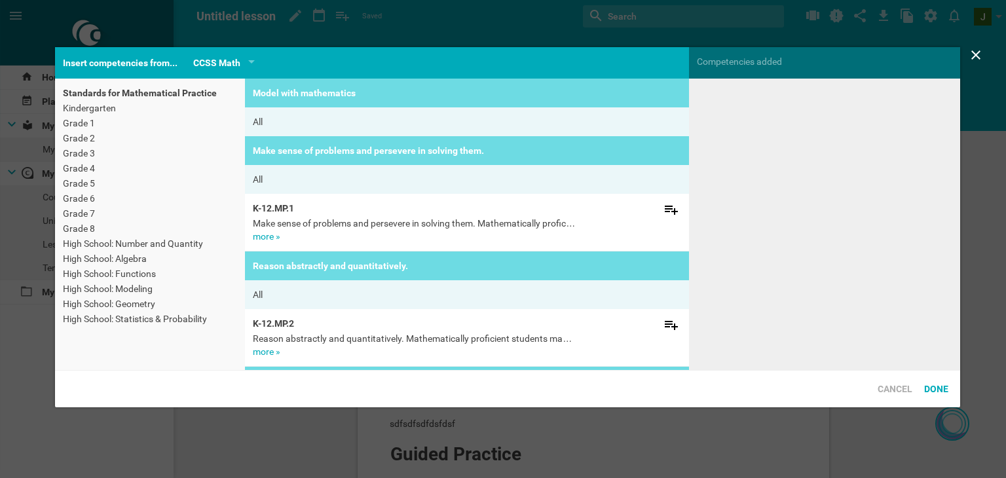
click at [96, 111] on div "Kindergarten" at bounding box center [150, 108] width 174 height 13
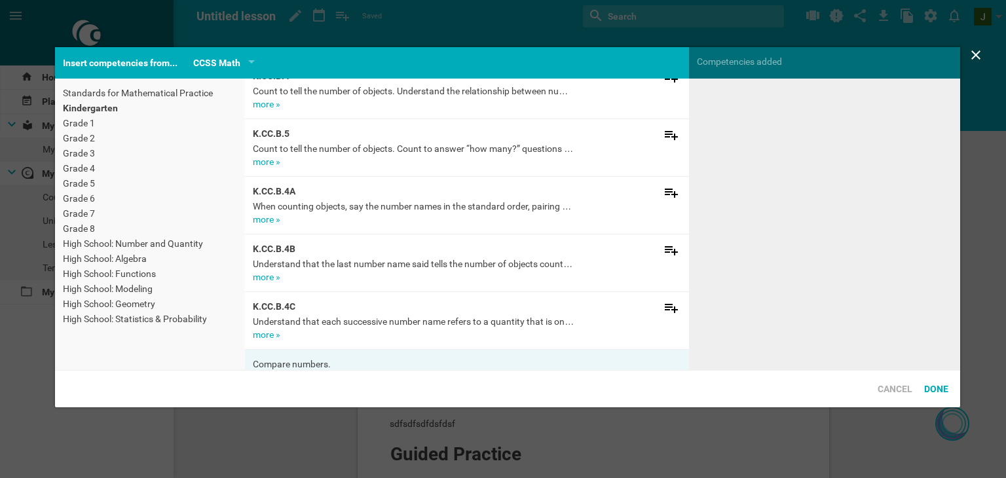
scroll to position [458, 0]
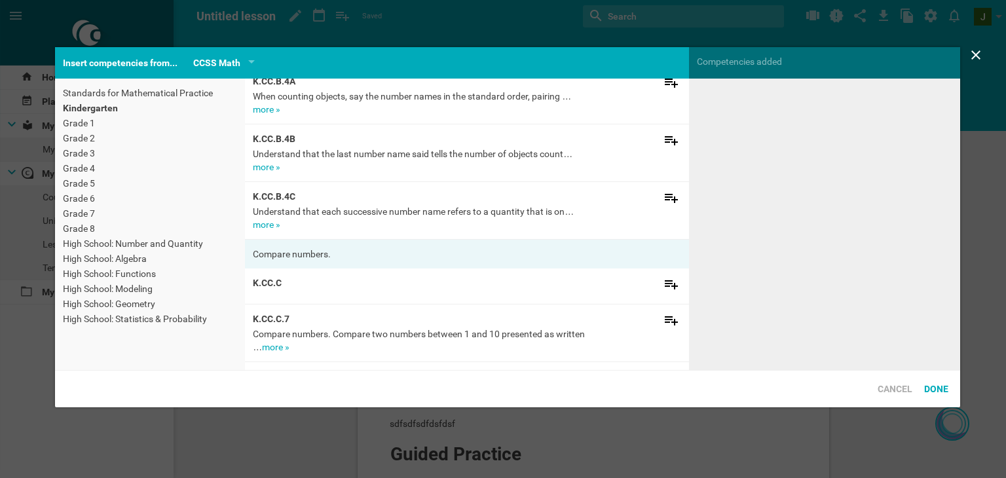
click at [115, 246] on div "High School: Number and Quantity" at bounding box center [150, 243] width 174 height 13
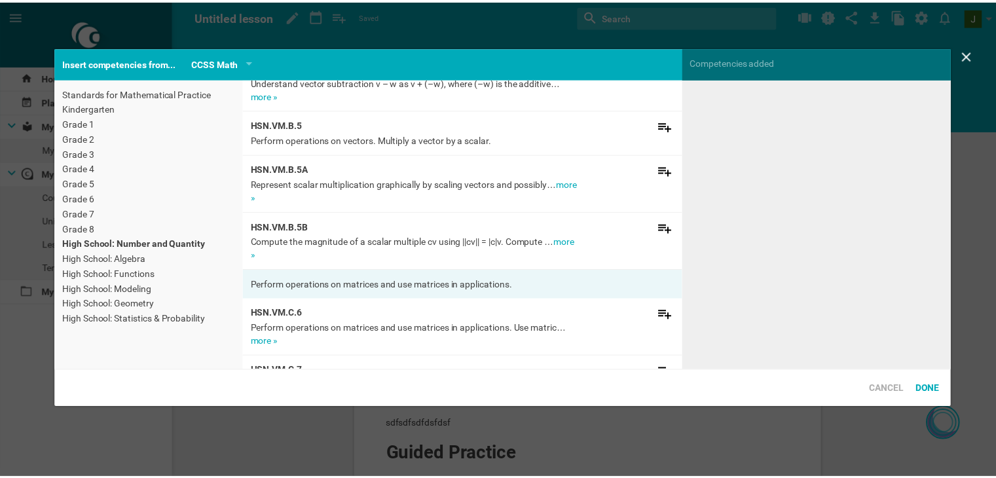
scroll to position [1703, 0]
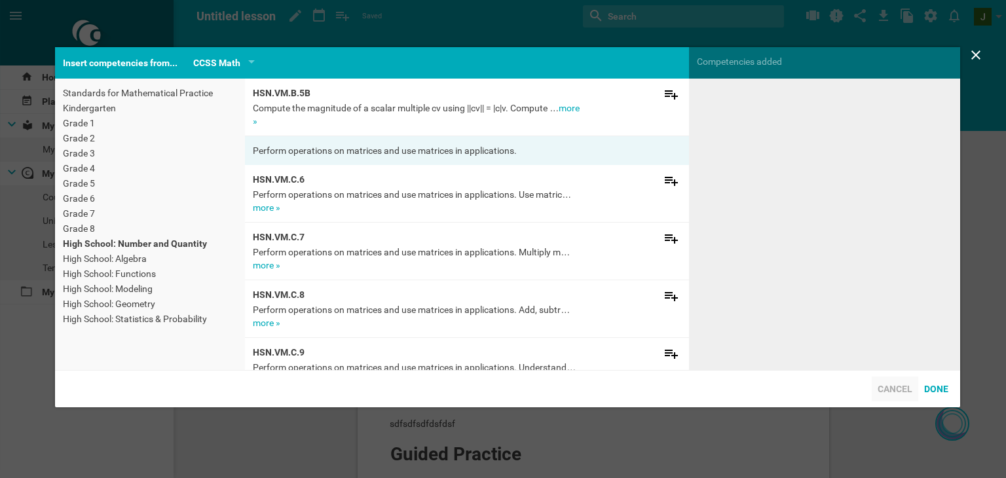
click at [898, 396] on div "Cancel" at bounding box center [895, 389] width 46 height 25
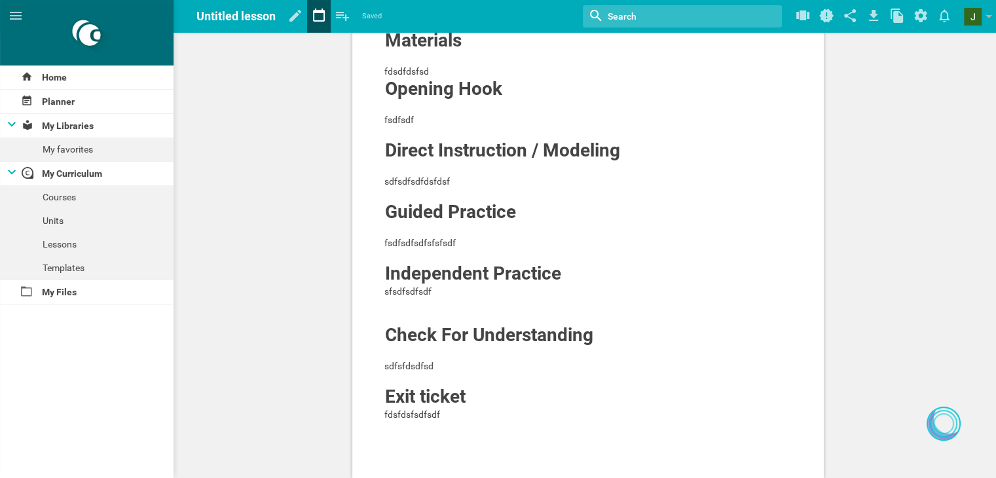
scroll to position [76, 0]
